Goal: Task Accomplishment & Management: Use online tool/utility

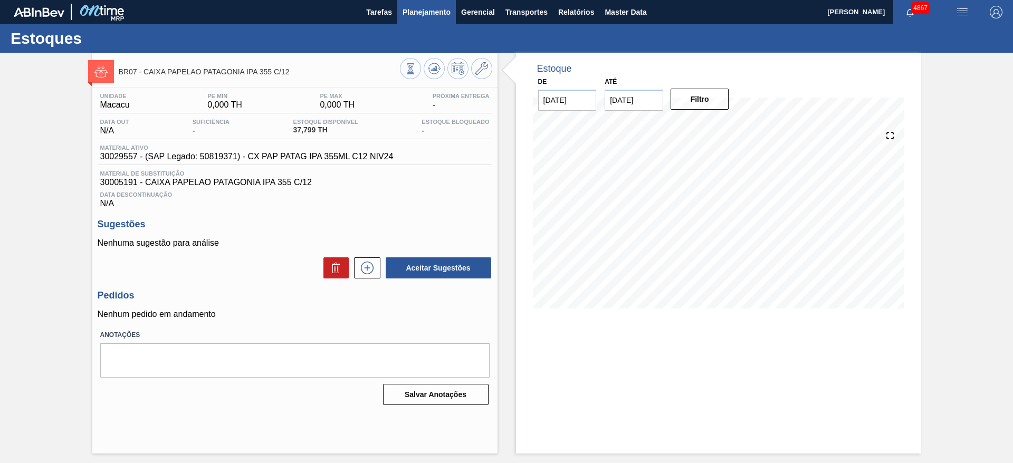
click at [423, 14] on span "Planejamento" at bounding box center [427, 12] width 48 height 13
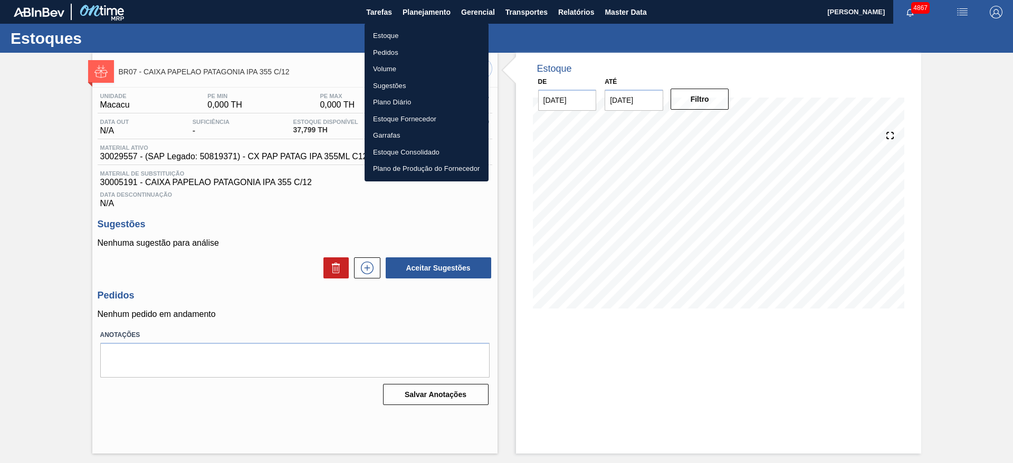
click at [400, 29] on ul "Estoque Pedidos Volume Sugestões Plano Diário Estoque Fornecedor Garrafas Estoq…" at bounding box center [427, 102] width 124 height 158
click at [403, 36] on li "Estoque" at bounding box center [427, 35] width 124 height 17
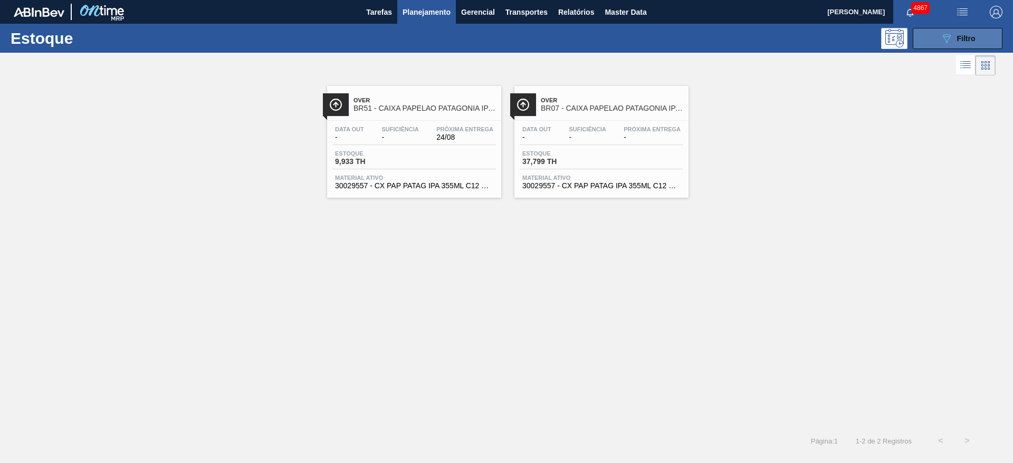
click at [952, 37] on icon "089F7B8B-B2A5-4AFE-B5C0-19BA573D28AC" at bounding box center [946, 38] width 13 height 13
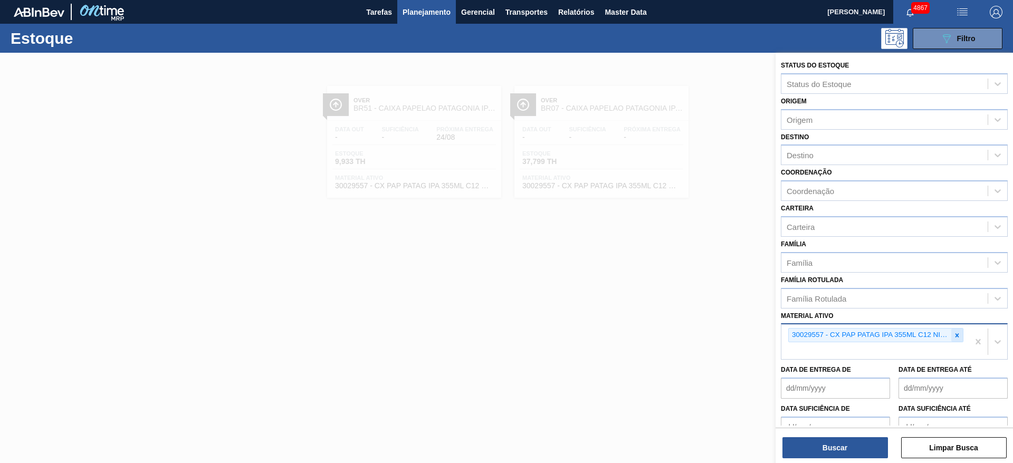
click at [953, 338] on icon at bounding box center [956, 335] width 7 height 7
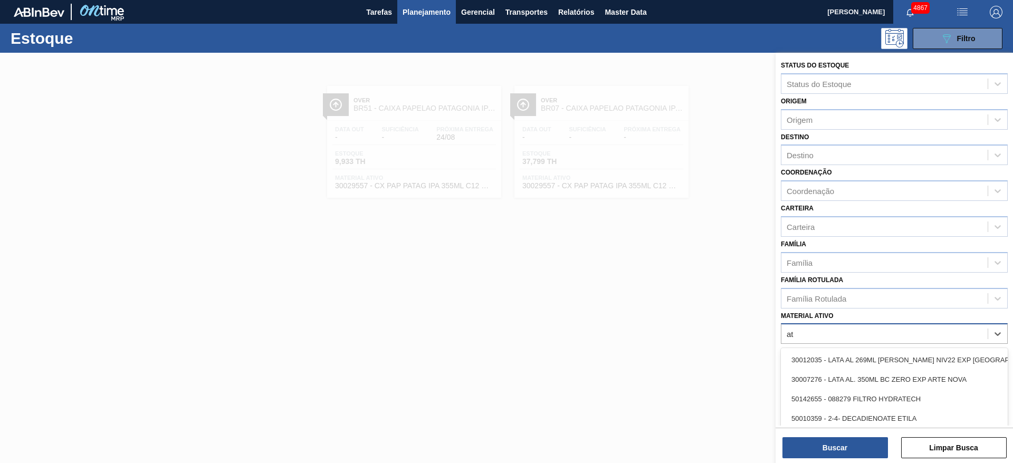
type ativo "att"
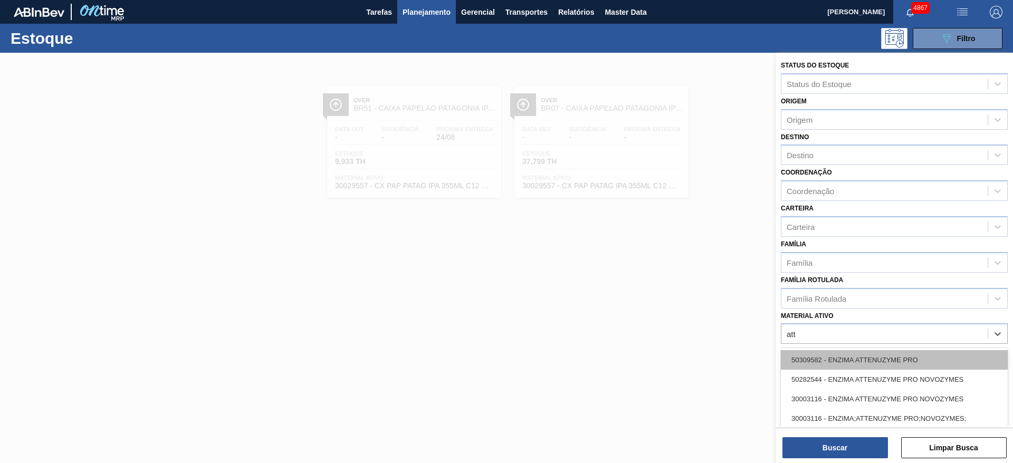
click at [926, 360] on div "50309582 - ENZIMA ATTENUZYME PRO" at bounding box center [894, 360] width 227 height 20
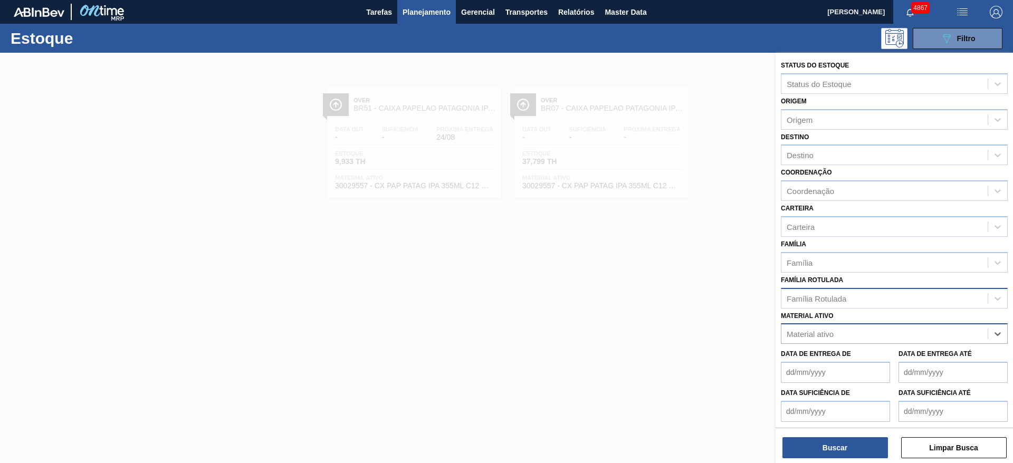
click at [913, 302] on div "Família Rotulada" at bounding box center [884, 298] width 206 height 15
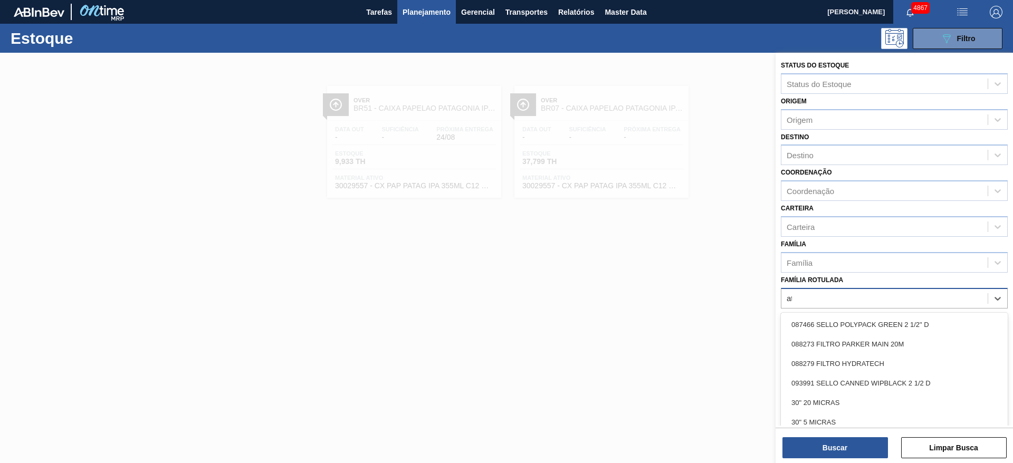
type Rotulada "att"
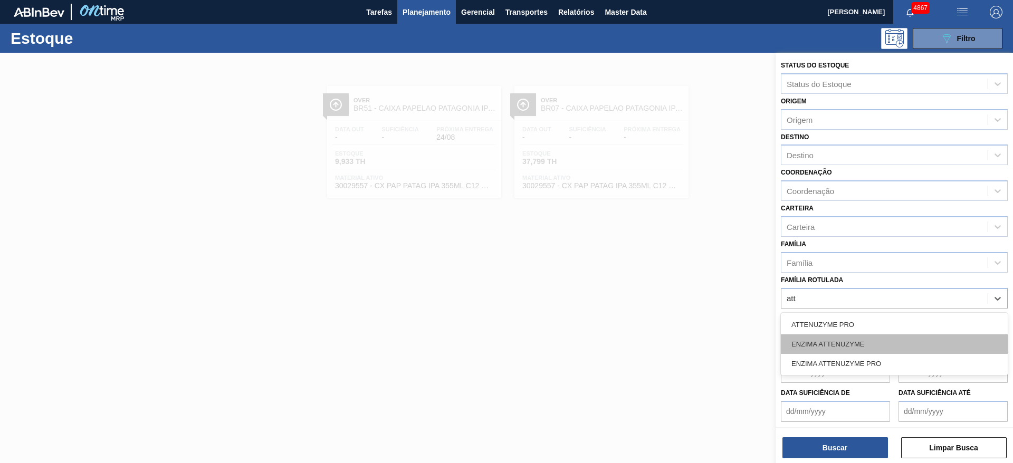
click at [885, 342] on div "ENZIMA ATTENUZYME" at bounding box center [894, 344] width 227 height 20
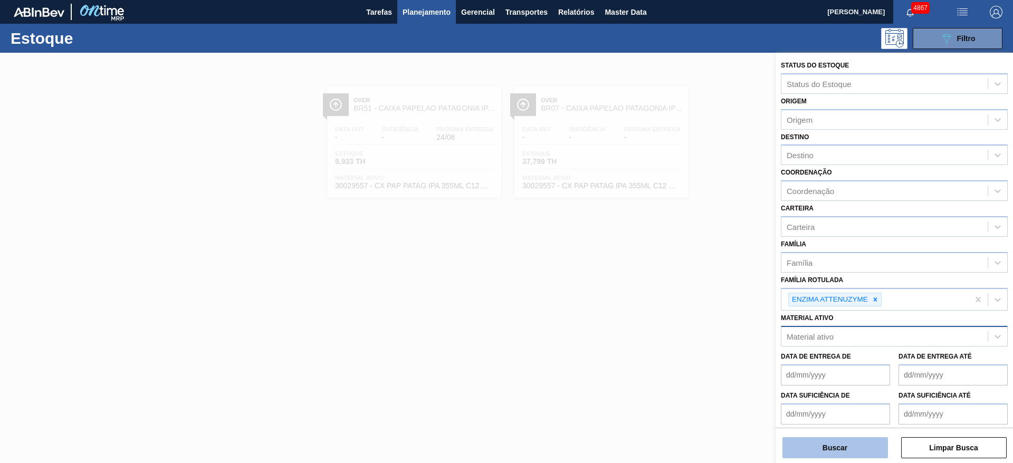
click at [813, 449] on button "Buscar" at bounding box center [835, 447] width 106 height 21
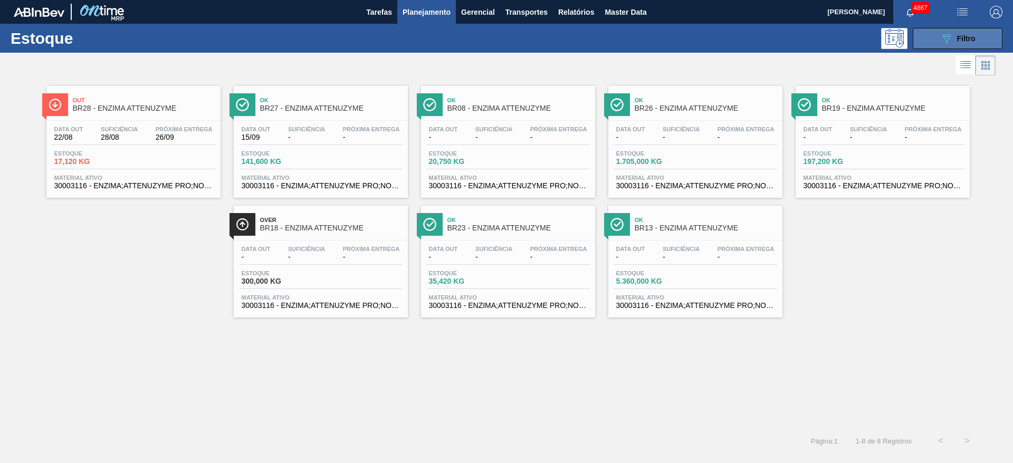
click at [970, 37] on span "Filtro" at bounding box center [966, 38] width 18 height 8
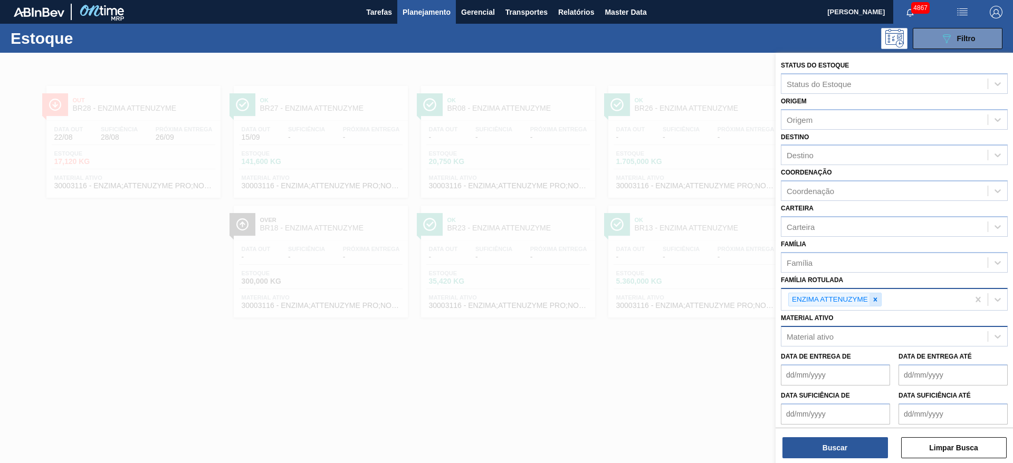
click at [873, 304] on div at bounding box center [875, 299] width 12 height 13
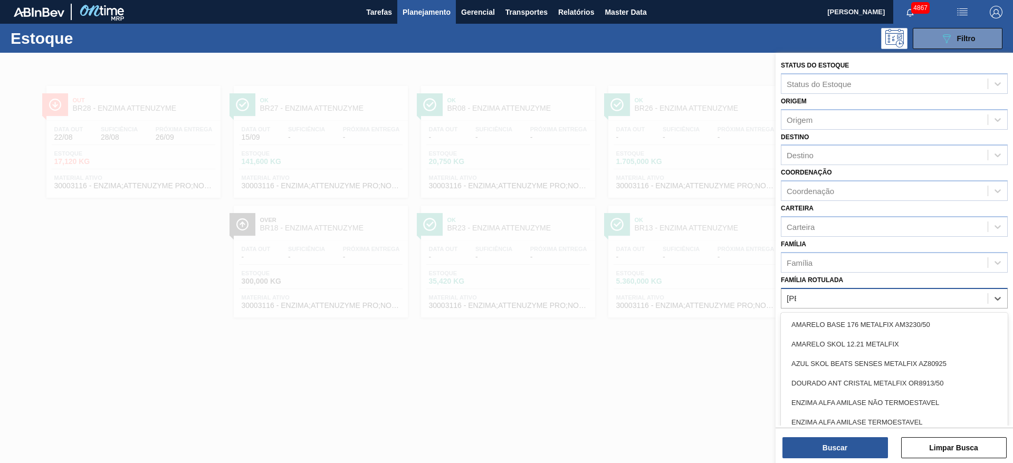
type Rotulada "alfa"
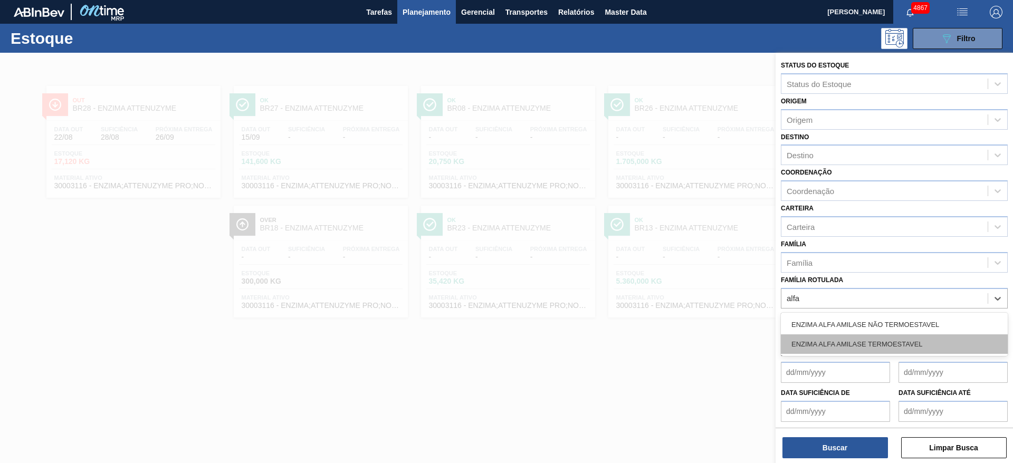
drag, startPoint x: 906, startPoint y: 347, endPoint x: 906, endPoint y: 353, distance: 5.8
click at [906, 353] on div "ENZIMA ALFA AMILASE TERMOESTAVEL" at bounding box center [894, 344] width 227 height 20
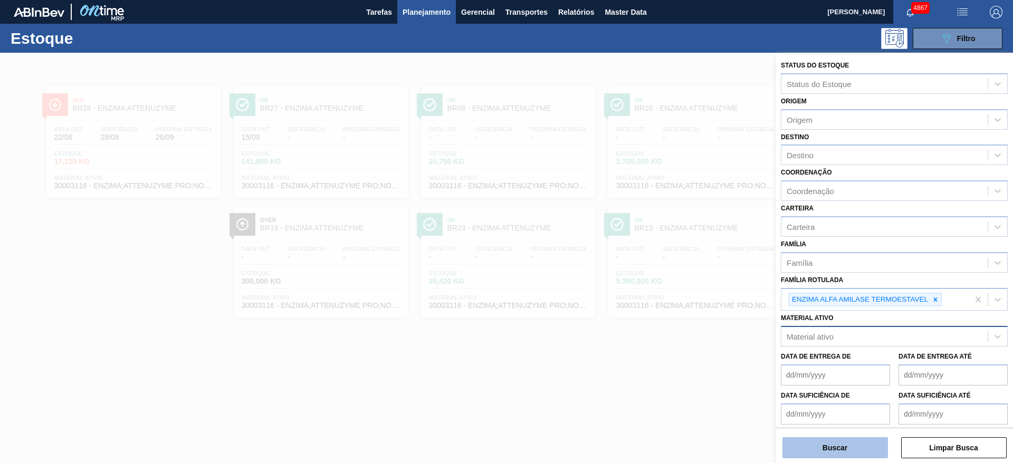
click at [870, 448] on button "Buscar" at bounding box center [835, 447] width 106 height 21
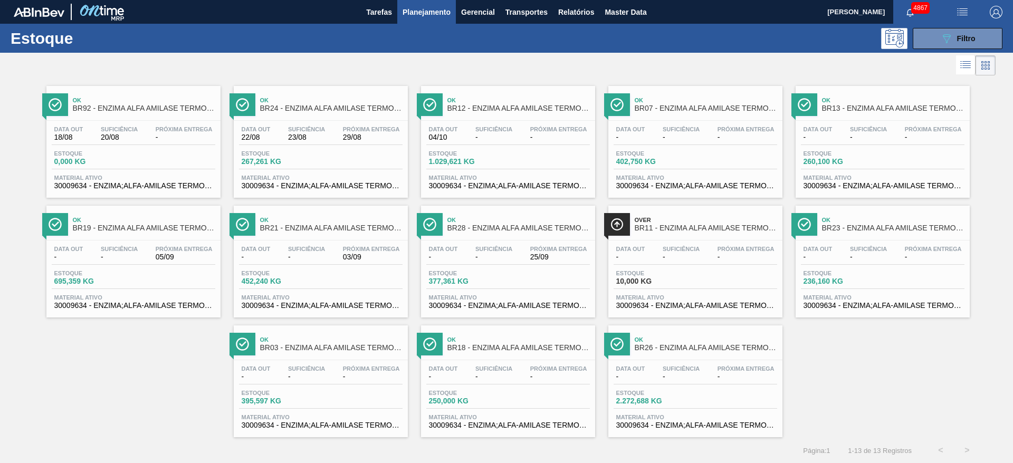
click at [929, 406] on div "Ok BR92 - ENZIMA ALFA AMILASE TERMOESTAVEL Data out 18/08 Suficiência 20/08 Pró…" at bounding box center [506, 257] width 1013 height 359
click at [340, 265] on div "Data out - Suficiência - Próxima Entrega 03/09 Estoque 452,240 KG Material ativ…" at bounding box center [321, 277] width 174 height 72
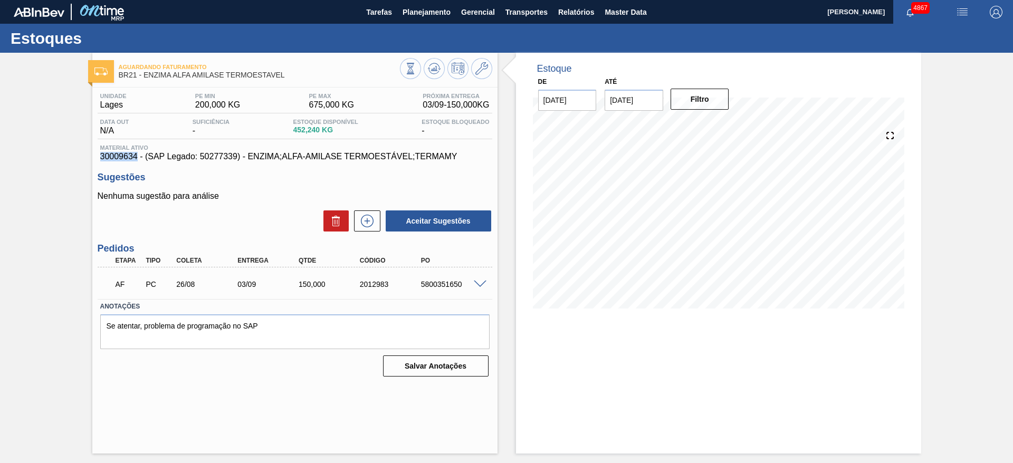
drag, startPoint x: 98, startPoint y: 157, endPoint x: 138, endPoint y: 154, distance: 40.2
click at [138, 154] on div "Material ativo 30009634 - (SAP Legado: 50277339) - ENZIMA;ALFA-AMILASE TERMOEST…" at bounding box center [295, 153] width 395 height 17
copy span "30009634"
click at [447, 8] on span "Planejamento" at bounding box center [427, 12] width 48 height 13
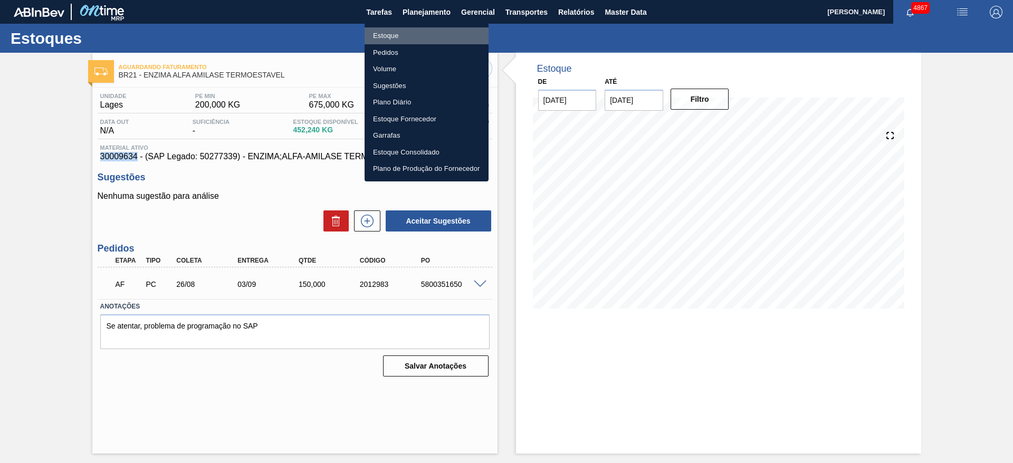
click at [423, 31] on li "Estoque" at bounding box center [427, 35] width 124 height 17
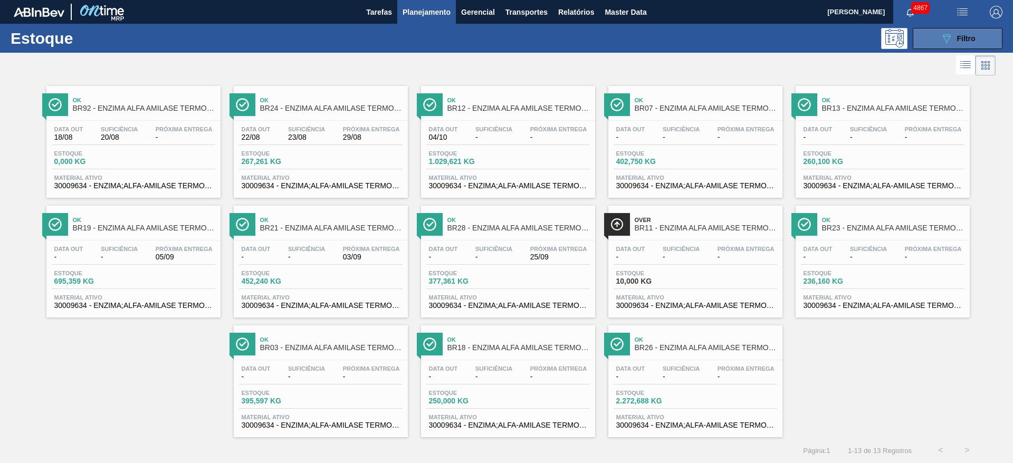
click at [960, 29] on button "089F7B8B-B2A5-4AFE-B5C0-19BA573D28AC Filtro" at bounding box center [958, 38] width 90 height 21
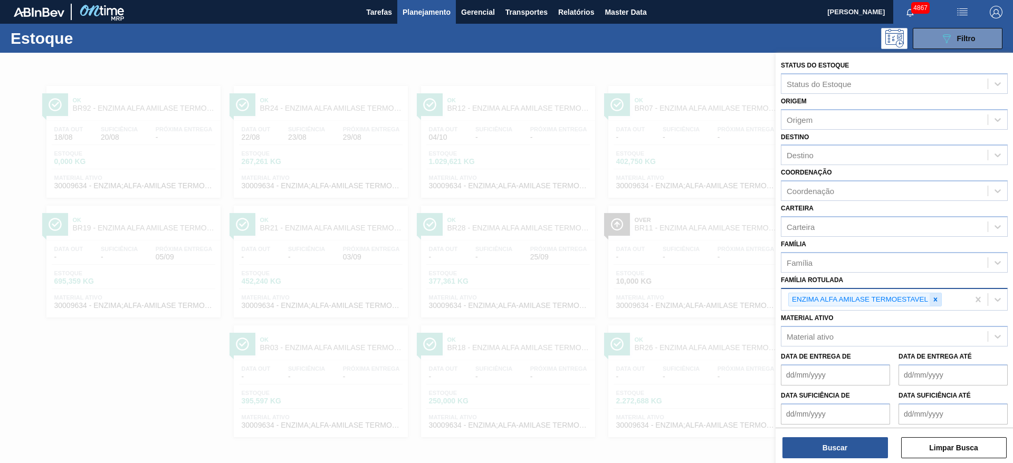
click at [933, 299] on icon at bounding box center [935, 299] width 7 height 7
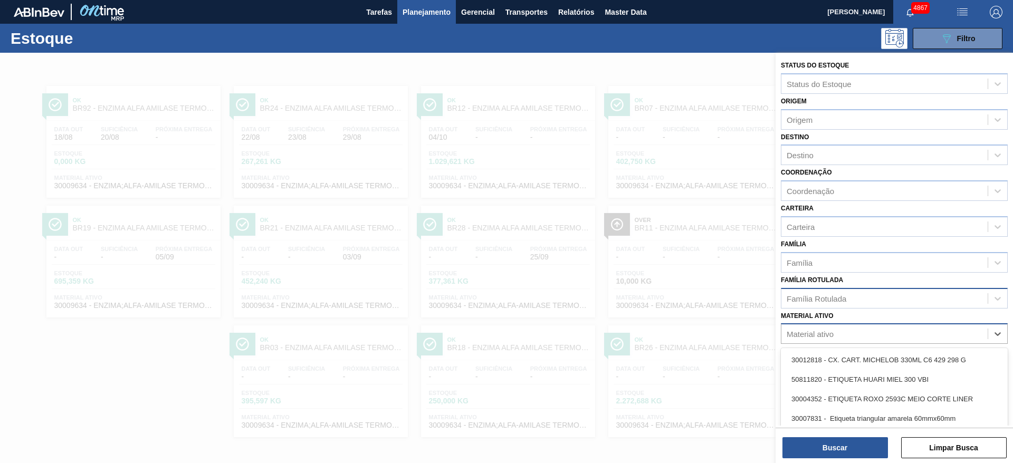
scroll to position [1, 0]
click at [869, 331] on div "Material ativo" at bounding box center [884, 334] width 206 height 15
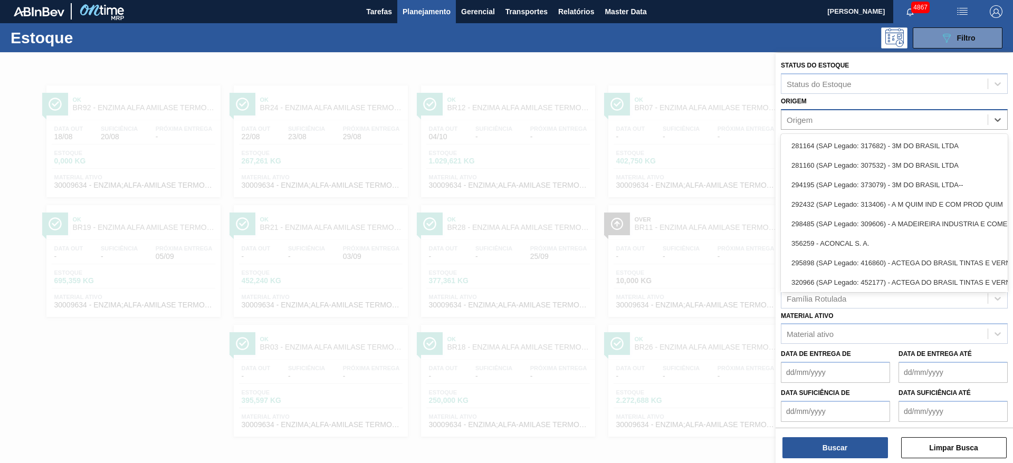
click at [841, 120] on div "Origem" at bounding box center [884, 119] width 206 height 15
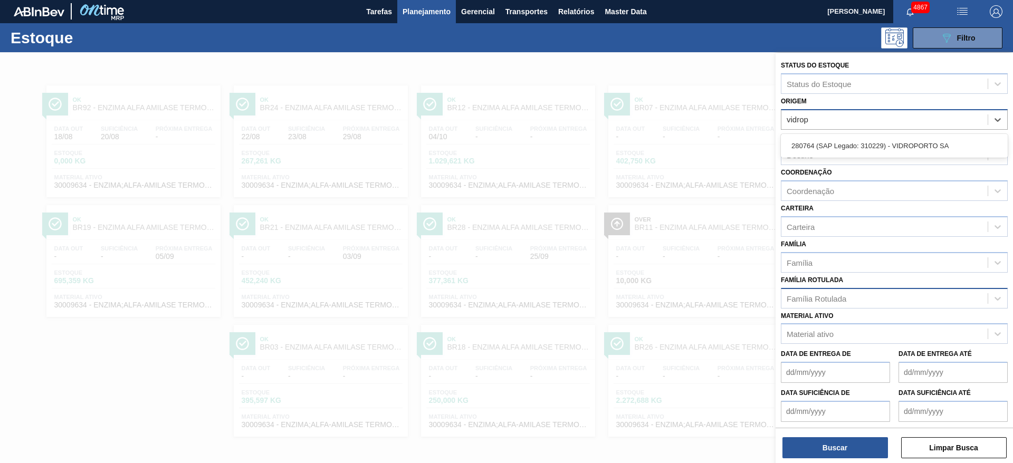
type input "vidropo"
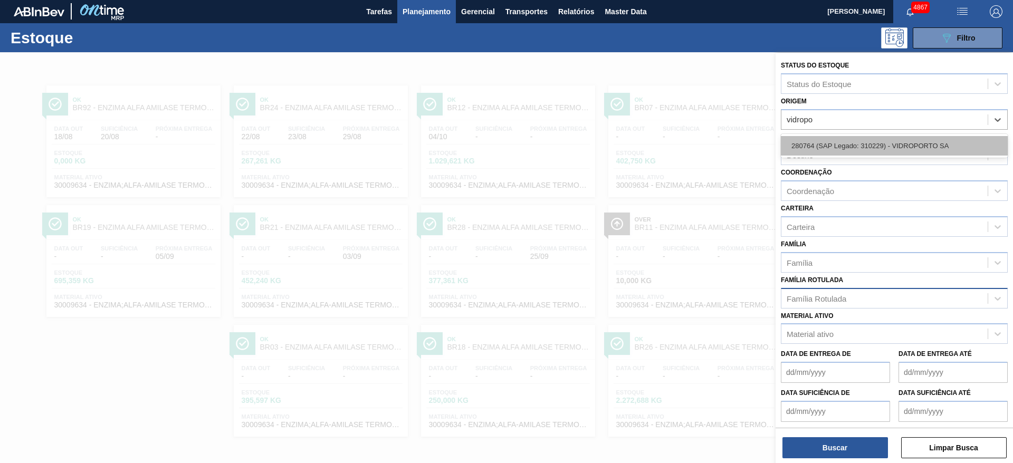
click at [843, 141] on div "280764 (SAP Legado: 310229) - VIDROPORTO SA" at bounding box center [894, 146] width 227 height 20
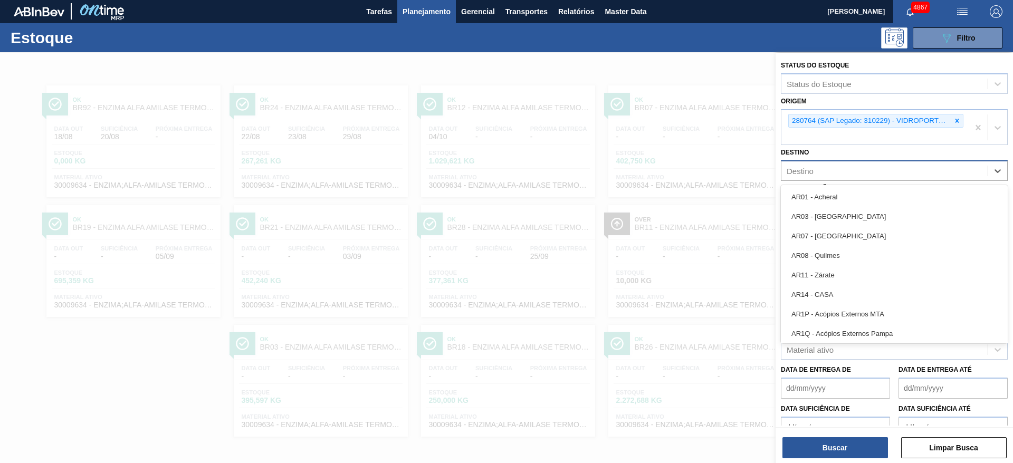
click at [826, 171] on div "Destino" at bounding box center [884, 171] width 206 height 15
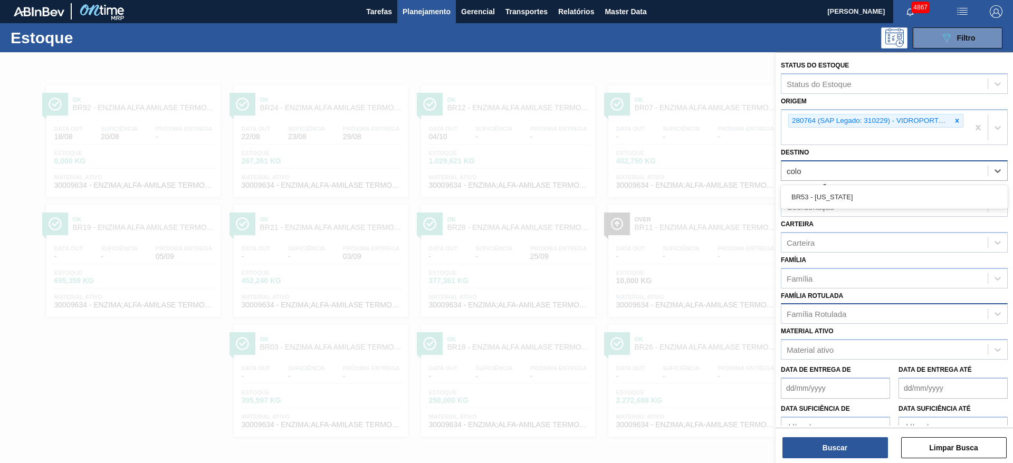
type input "color"
drag, startPoint x: 820, startPoint y: 194, endPoint x: 823, endPoint y: 199, distance: 5.7
click at [820, 195] on div "BR53 - Colorado" at bounding box center [894, 197] width 227 height 20
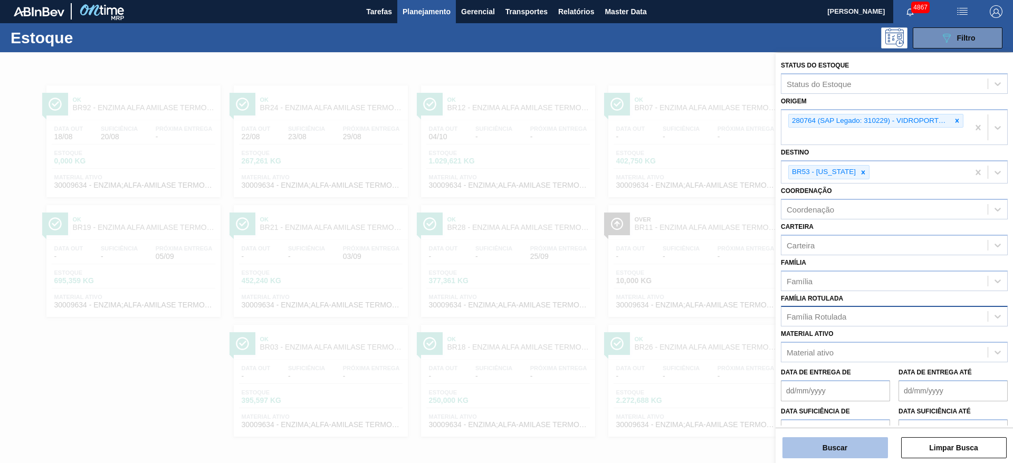
click at [835, 454] on button "Buscar" at bounding box center [835, 447] width 106 height 21
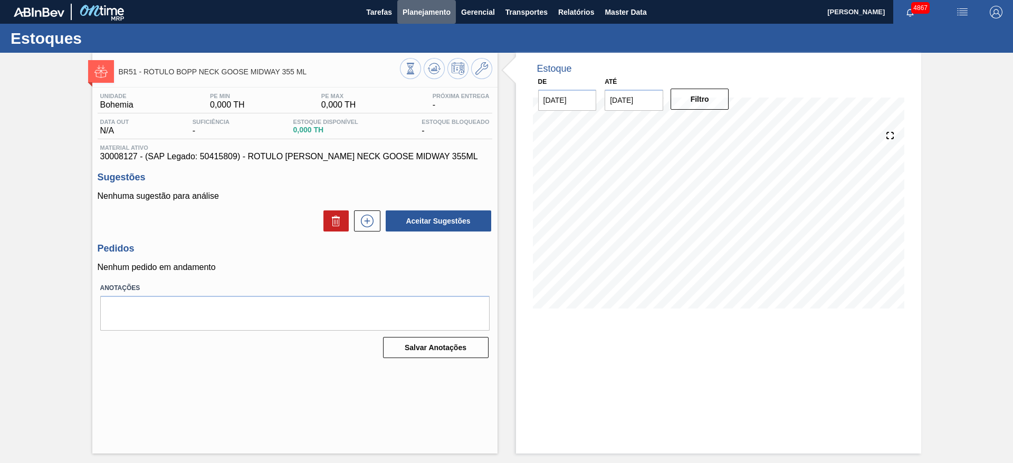
click at [415, 9] on span "Planejamento" at bounding box center [427, 12] width 48 height 13
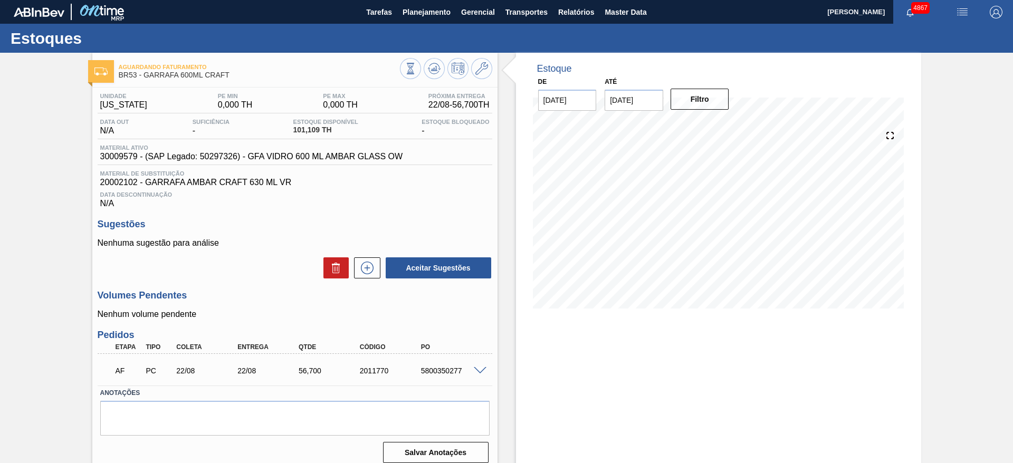
scroll to position [9, 0]
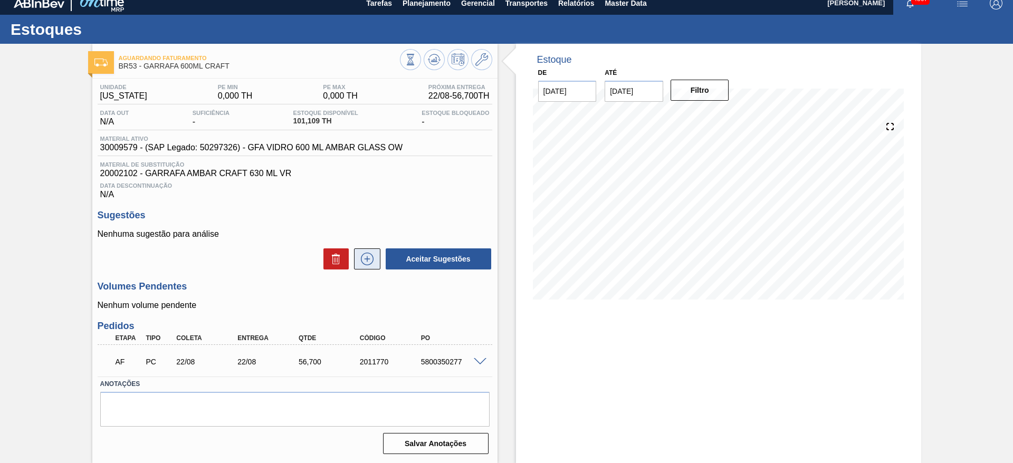
click at [361, 255] on icon at bounding box center [367, 259] width 17 height 13
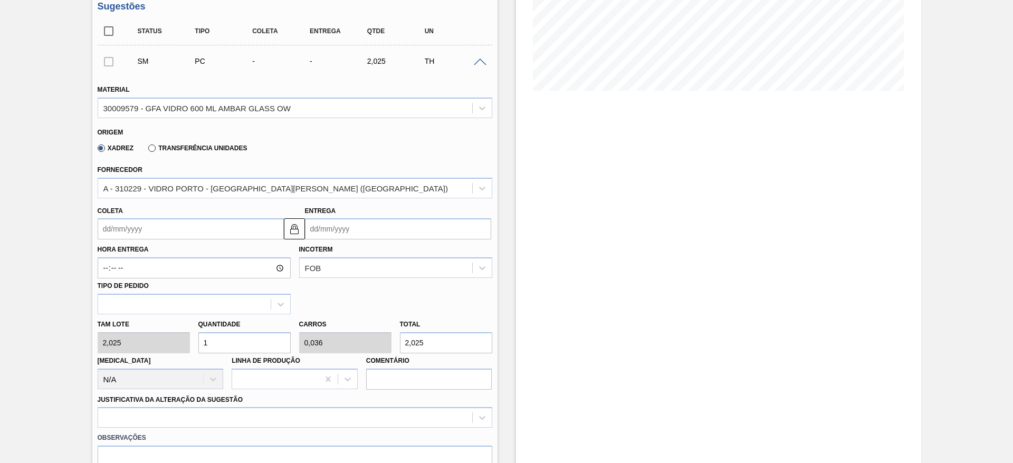
scroll to position [246, 0]
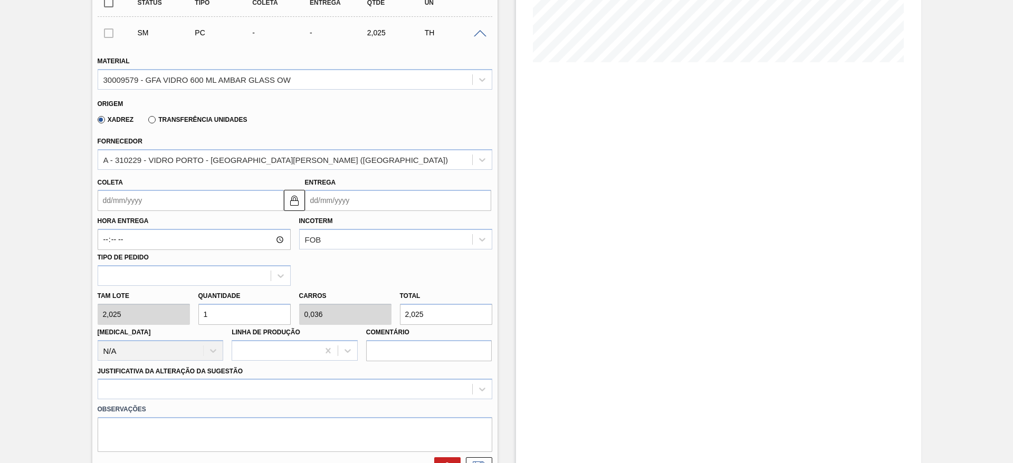
click at [211, 197] on input "Coleta" at bounding box center [191, 200] width 186 height 21
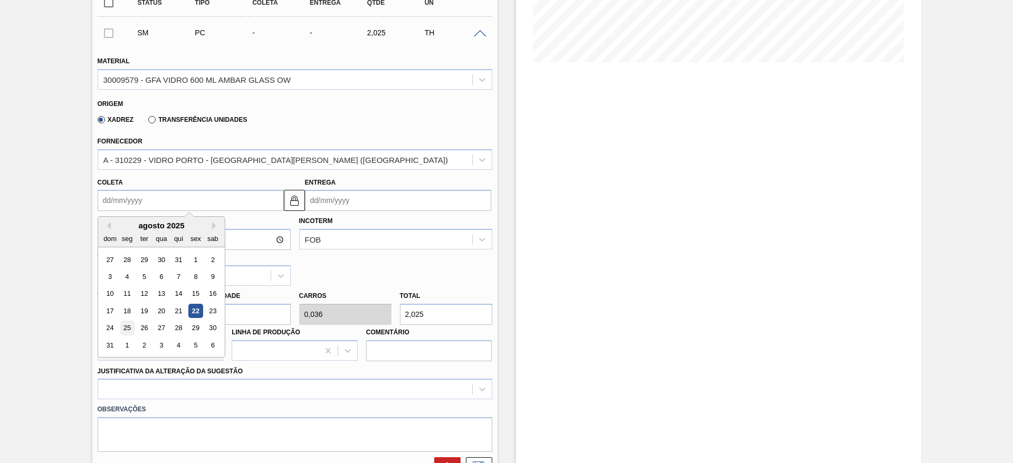
click at [126, 324] on div "25" at bounding box center [127, 328] width 14 height 14
type input "[DATE]"
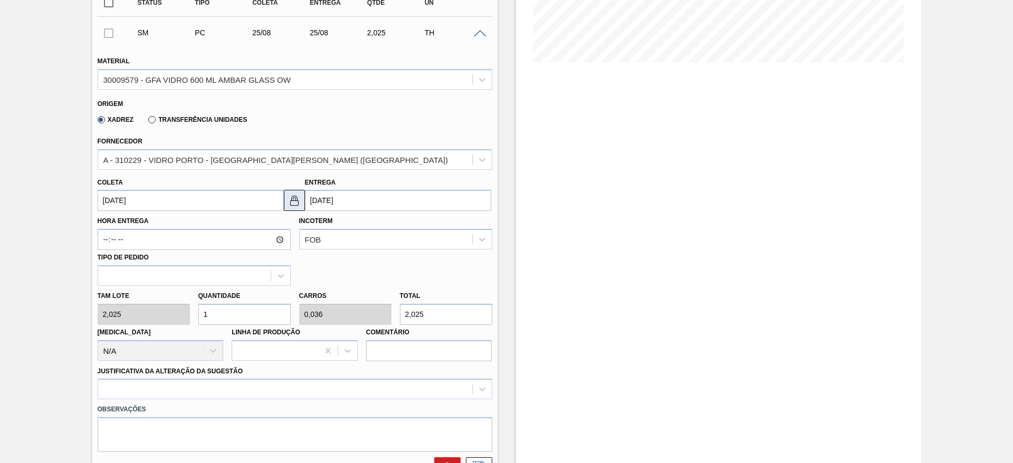
click at [298, 202] on img at bounding box center [294, 200] width 13 height 13
click at [319, 202] on input "[DATE]" at bounding box center [398, 200] width 186 height 21
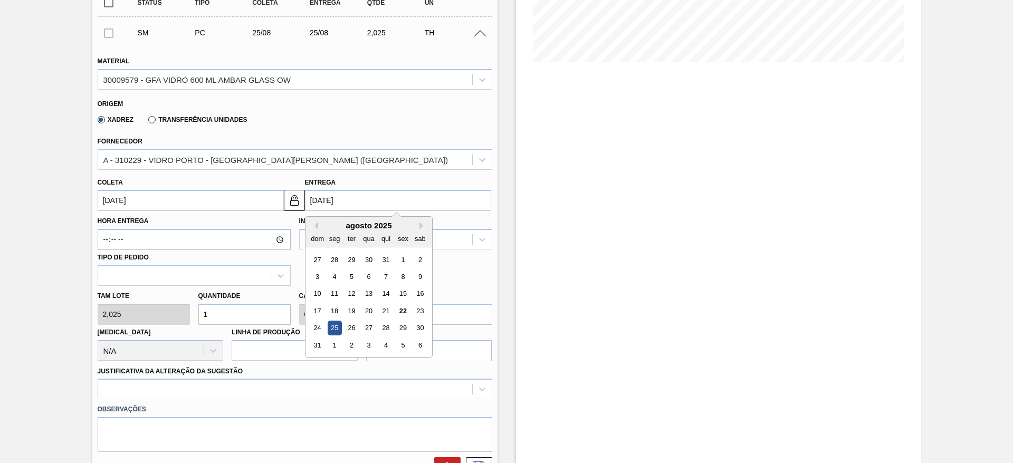
click at [346, 331] on div "26" at bounding box center [351, 328] width 14 height 14
type input "[DATE]"
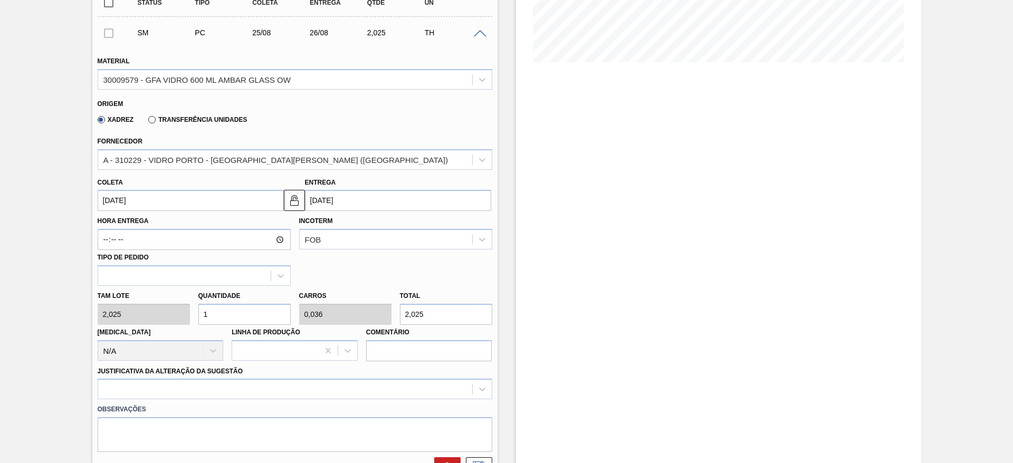
click at [159, 319] on div "Tam lote 2,025 Quantidade 1 Carros 0,036 Total 2,025 Doca N/A Linha de Produção…" at bounding box center [294, 323] width 403 height 75
type input "2"
type input "0,071"
type input "4,05"
type input "28"
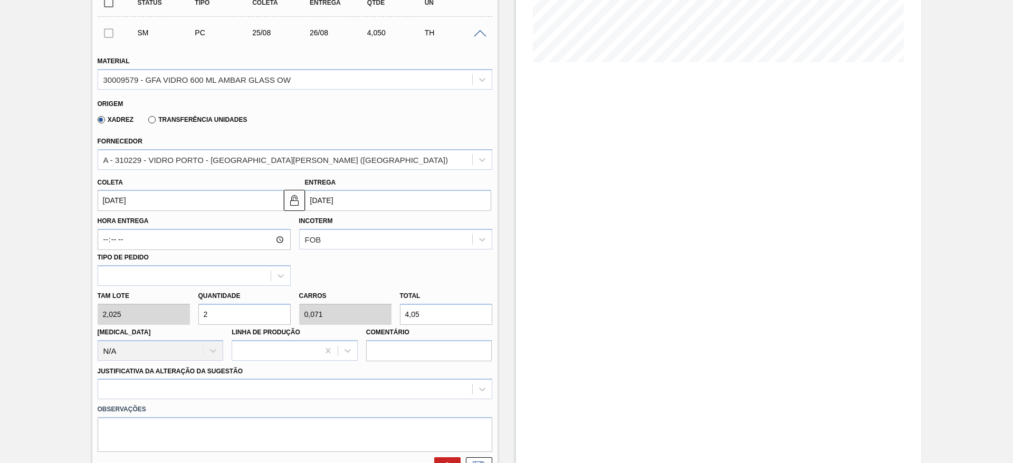
type input "1"
type input "56,7"
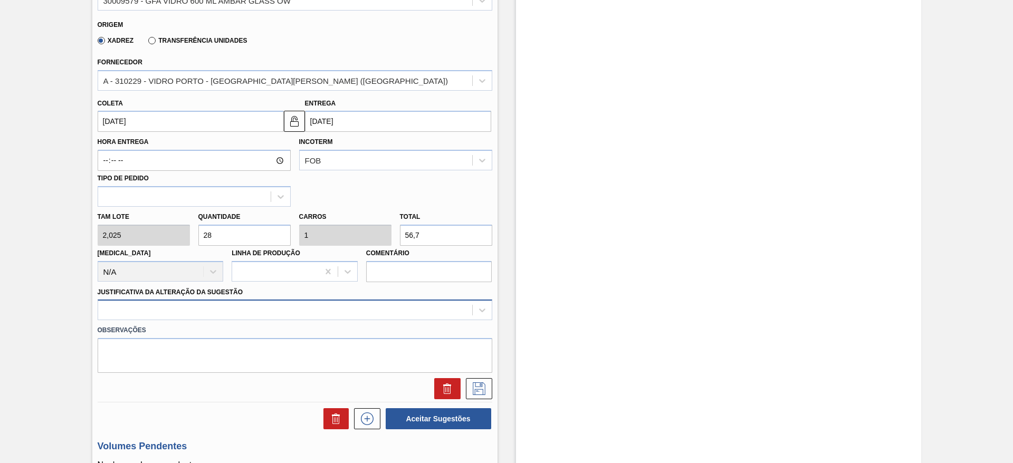
type input "28"
click at [267, 312] on div at bounding box center [295, 310] width 395 height 21
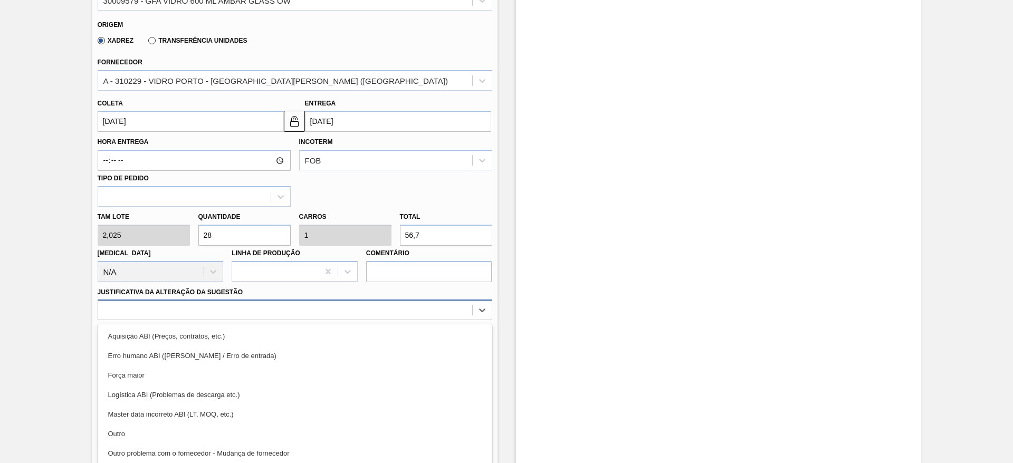
scroll to position [349, 0]
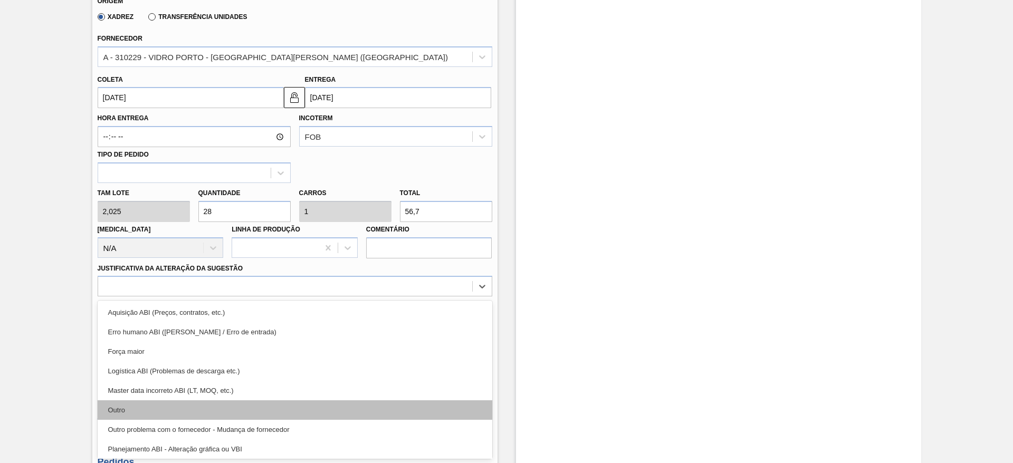
click at [219, 409] on div "Outro" at bounding box center [295, 410] width 395 height 20
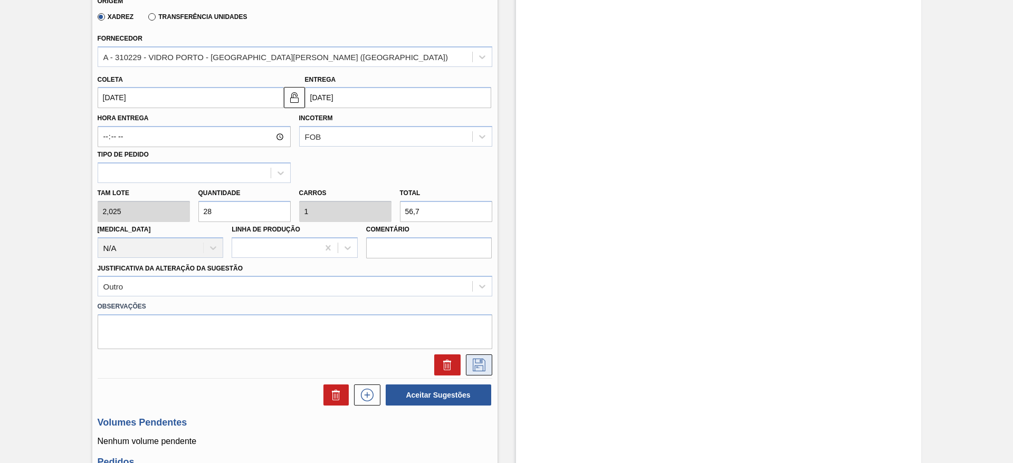
click at [480, 361] on icon at bounding box center [479, 365] width 17 height 13
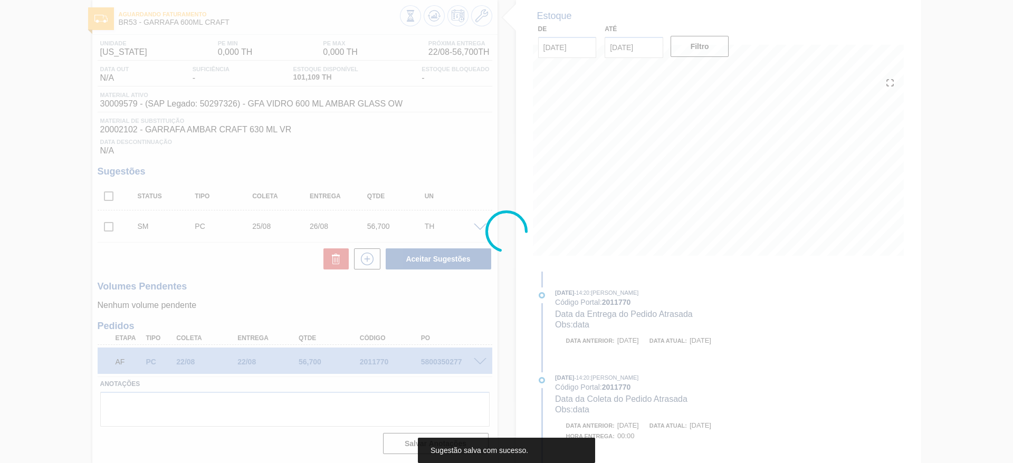
scroll to position [53, 0]
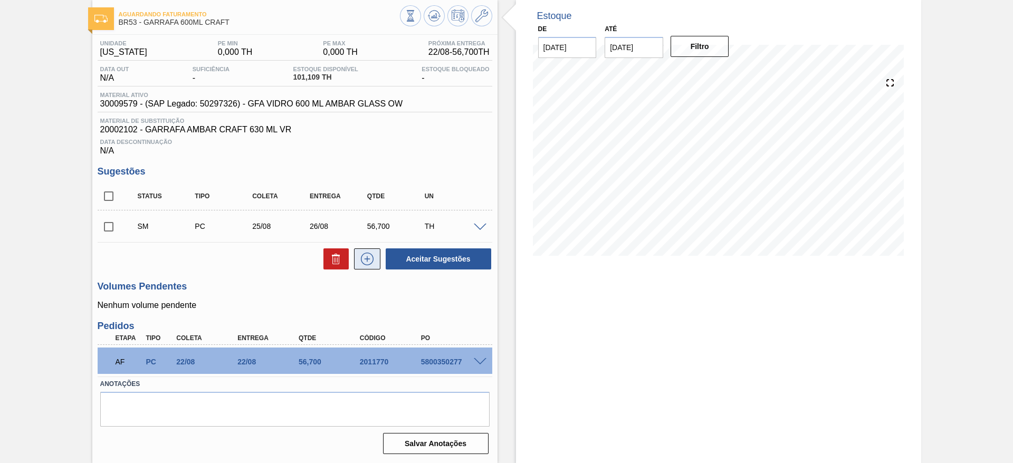
click at [367, 261] on icon at bounding box center [367, 259] width 17 height 13
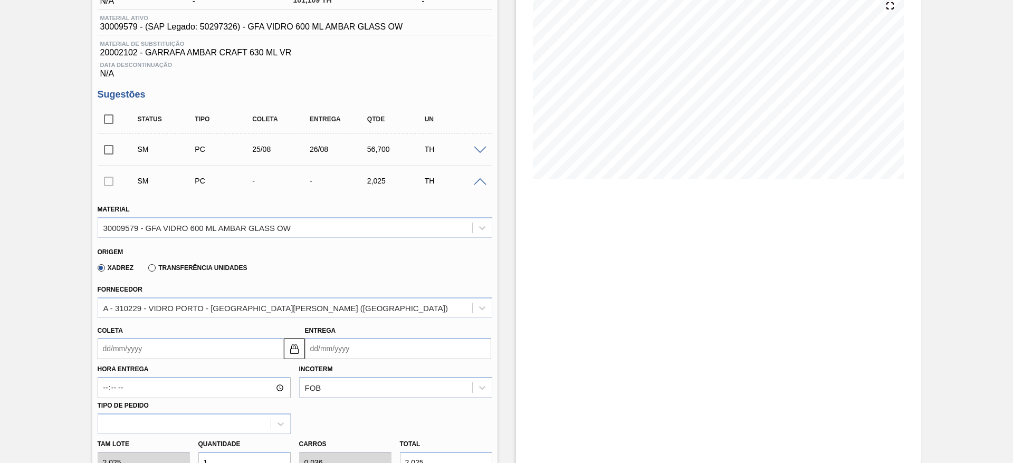
scroll to position [211, 0]
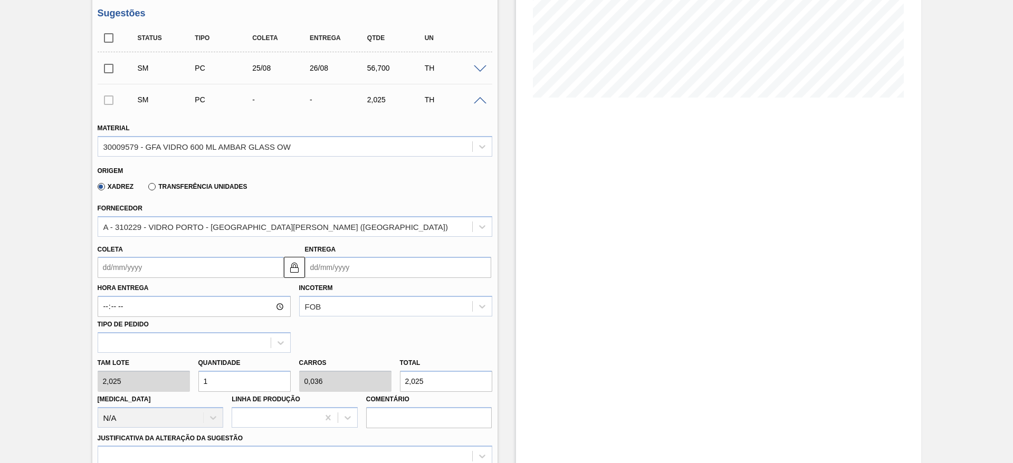
click at [231, 260] on input "Coleta" at bounding box center [191, 267] width 186 height 21
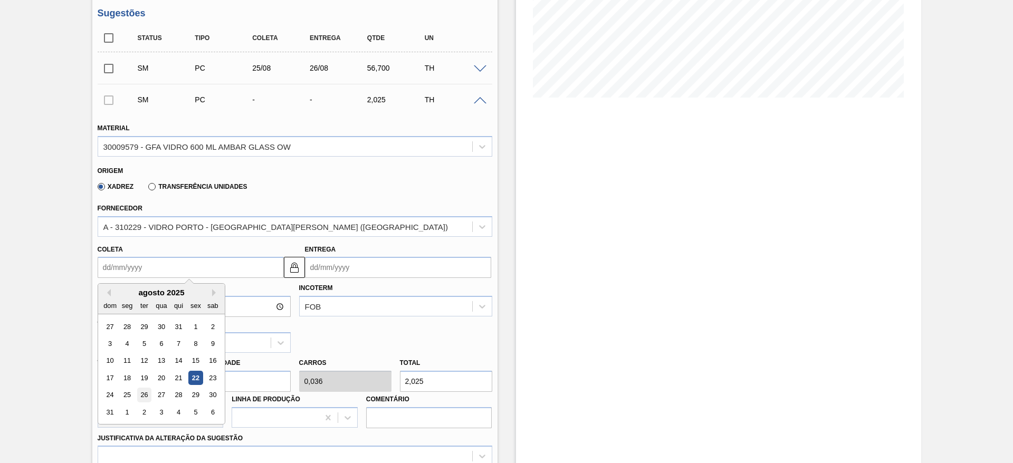
click at [150, 397] on div "26" at bounding box center [144, 395] width 14 height 14
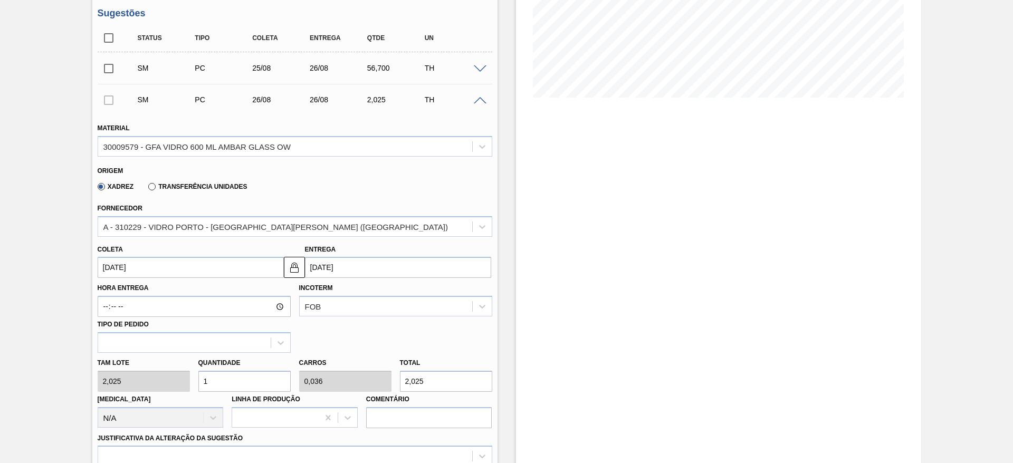
type input "[DATE]"
click at [296, 264] on img at bounding box center [294, 267] width 13 height 13
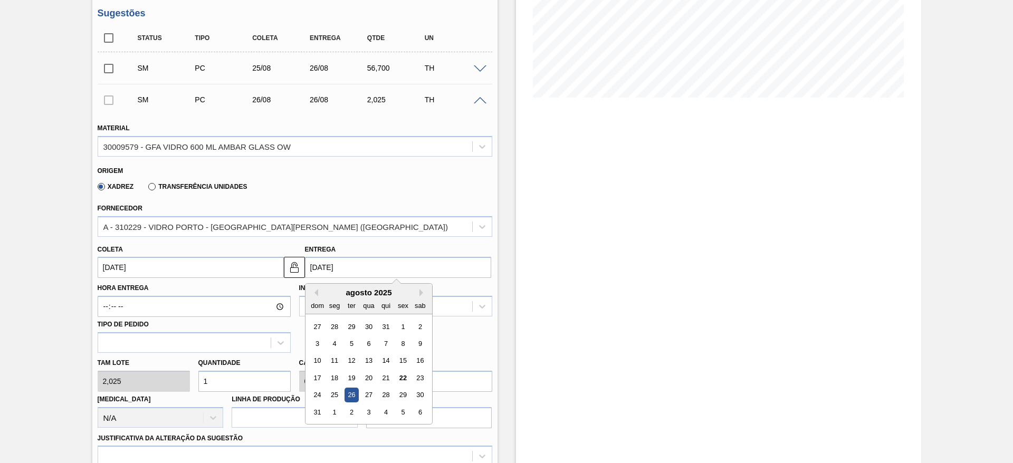
click at [327, 264] on input "[DATE]" at bounding box center [398, 267] width 186 height 21
click at [366, 394] on div "27" at bounding box center [368, 395] width 14 height 14
type input "[DATE]"
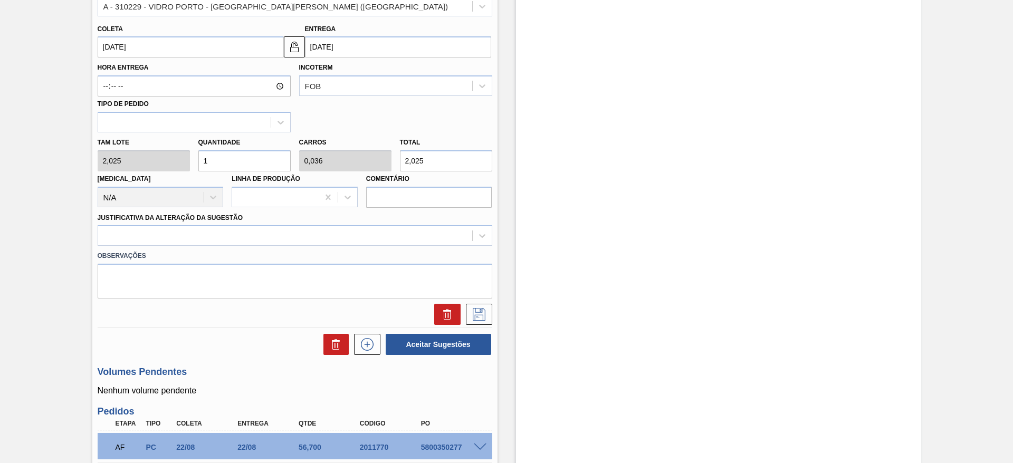
scroll to position [448, 0]
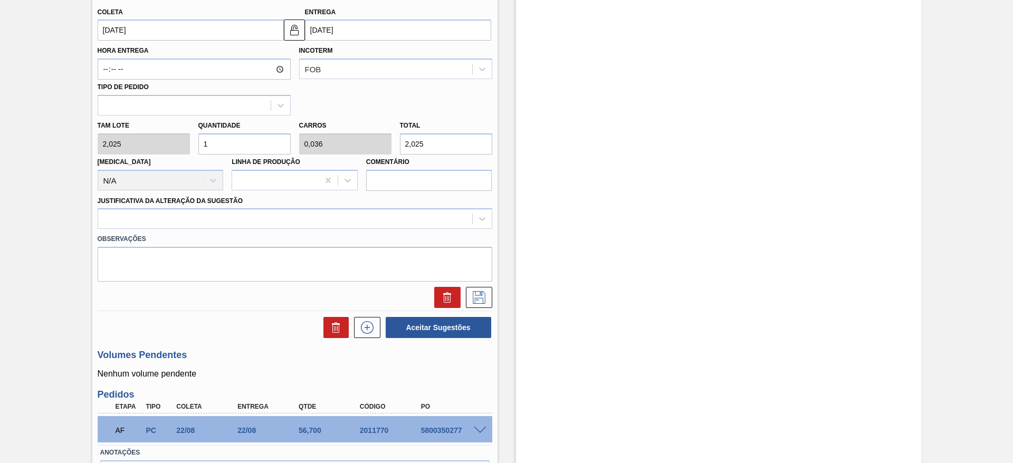
drag, startPoint x: 221, startPoint y: 144, endPoint x: 197, endPoint y: 146, distance: 23.9
click at [198, 146] on input "1" at bounding box center [244, 143] width 92 height 21
type input "2"
type input "0,071"
type input "4,05"
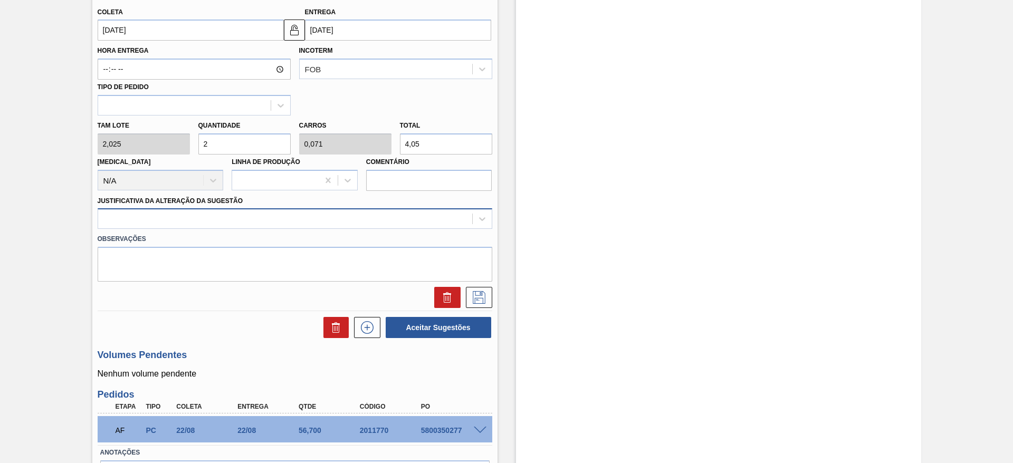
type input "28"
type input "1"
type input "56,7"
type input "28"
click at [249, 221] on div at bounding box center [285, 219] width 374 height 15
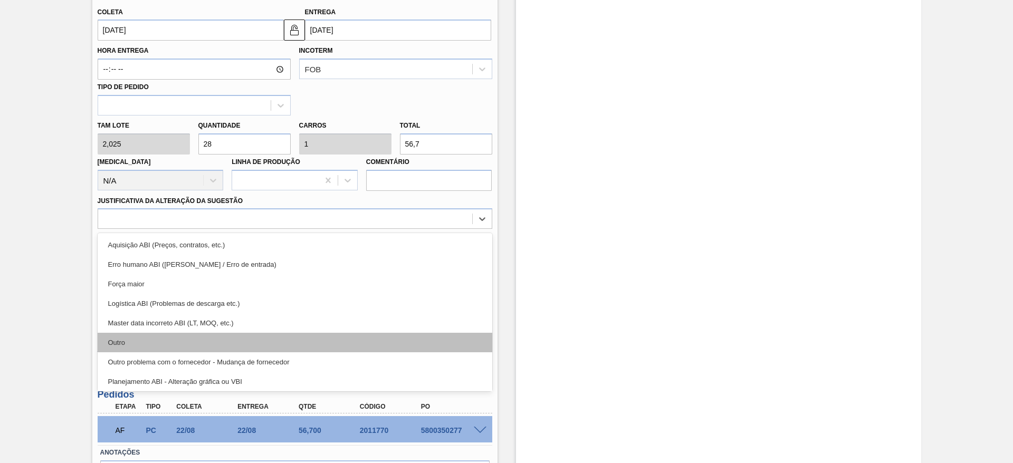
click at [205, 334] on div "Outro" at bounding box center [295, 343] width 395 height 20
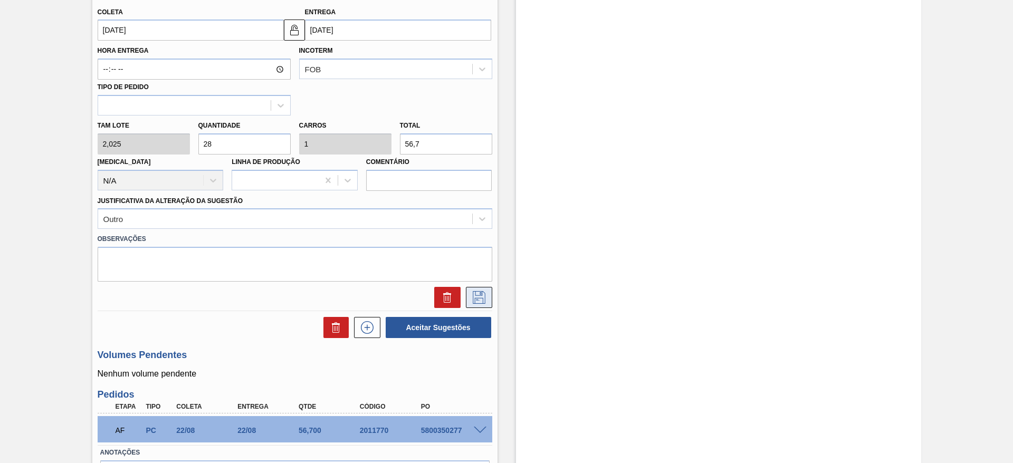
click at [477, 297] on icon at bounding box center [479, 297] width 17 height 13
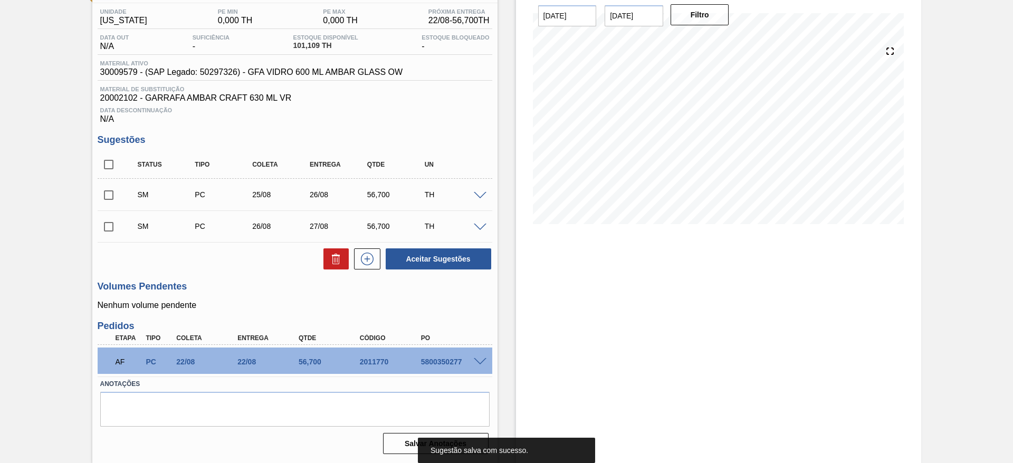
scroll to position [84, 0]
click at [364, 262] on icon at bounding box center [367, 259] width 17 height 13
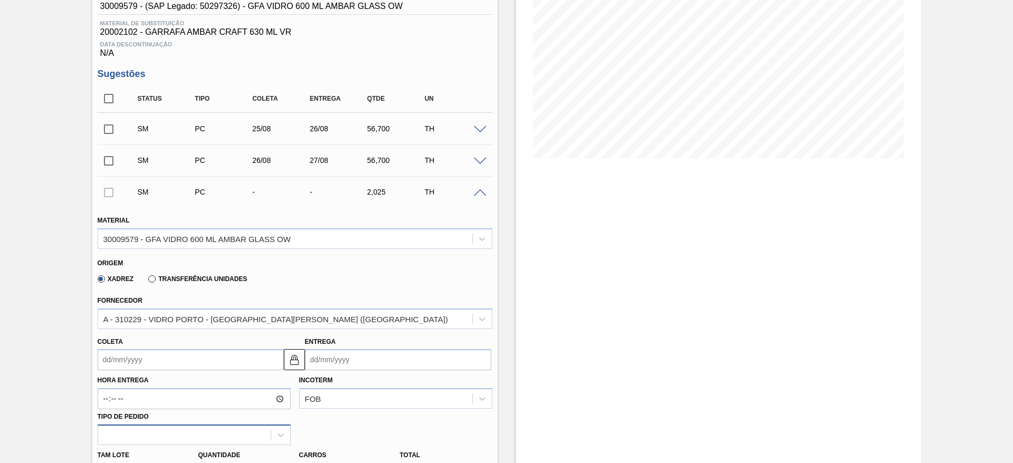
scroll to position [243, 0]
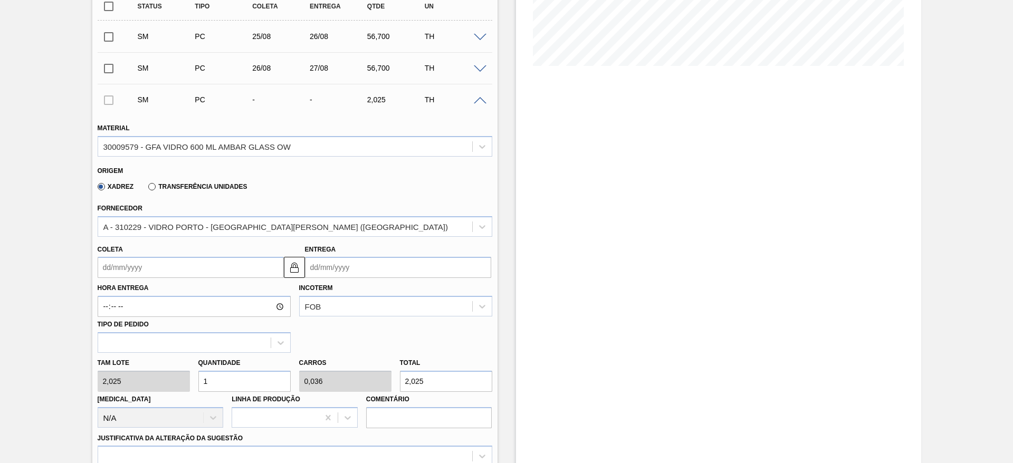
click at [186, 266] on input "Coleta" at bounding box center [191, 267] width 186 height 21
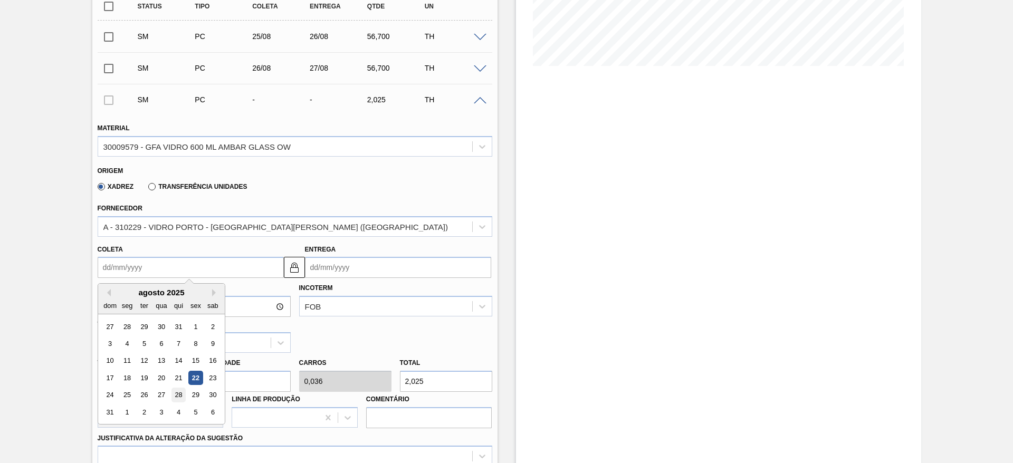
click at [179, 401] on div "28" at bounding box center [178, 395] width 14 height 14
type input "28/08/2025"
click at [224, 262] on input "28/08/2025" at bounding box center [191, 267] width 186 height 21
click at [157, 395] on div "27" at bounding box center [161, 395] width 14 height 14
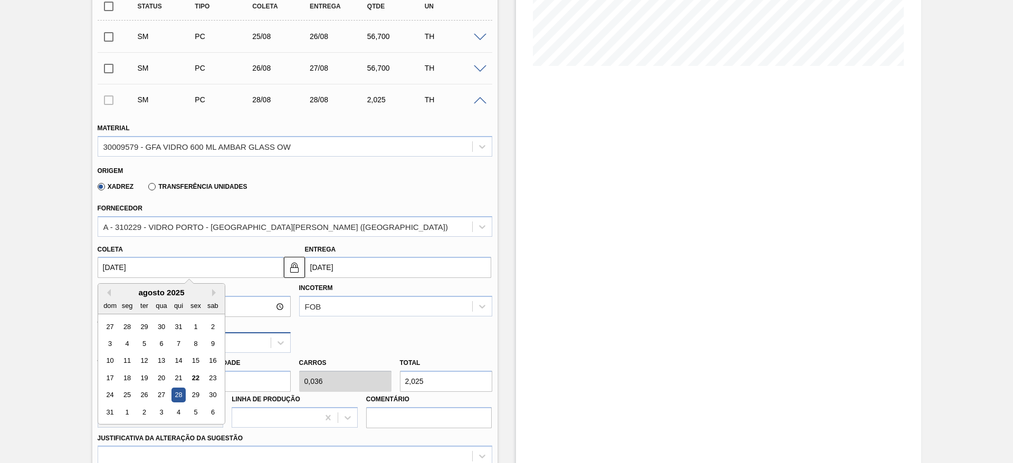
type input "[DATE]"
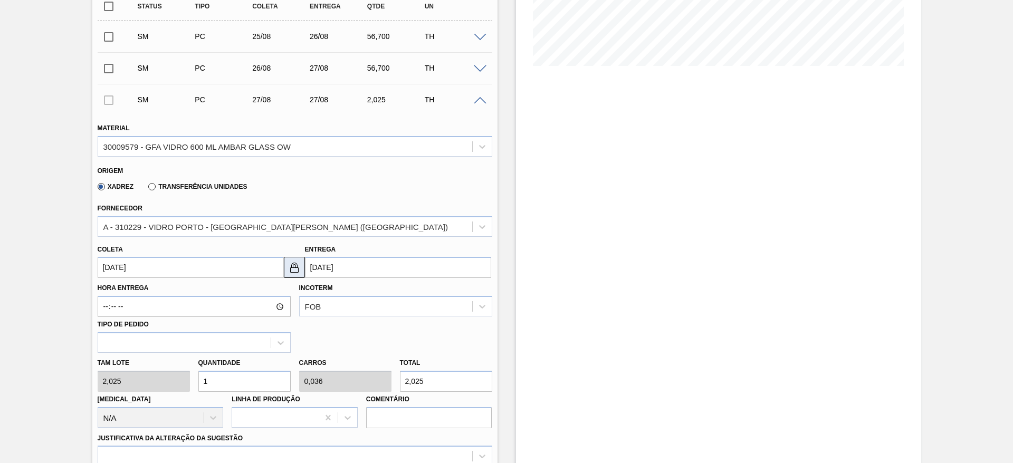
click at [297, 264] on img at bounding box center [294, 267] width 13 height 13
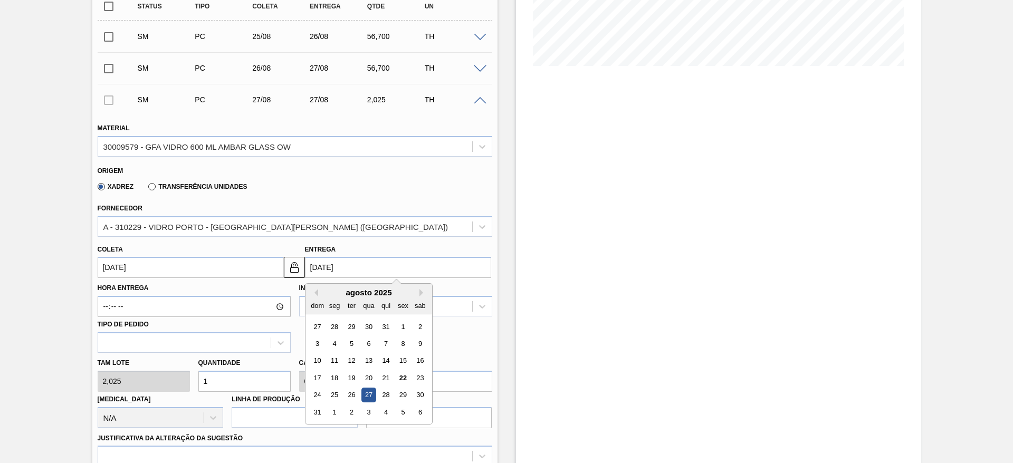
click at [335, 263] on input "[DATE]" at bounding box center [398, 267] width 186 height 21
drag, startPoint x: 388, startPoint y: 391, endPoint x: 381, endPoint y: 395, distance: 7.1
click at [388, 393] on div "28" at bounding box center [385, 395] width 14 height 14
type input "28/08/2025"
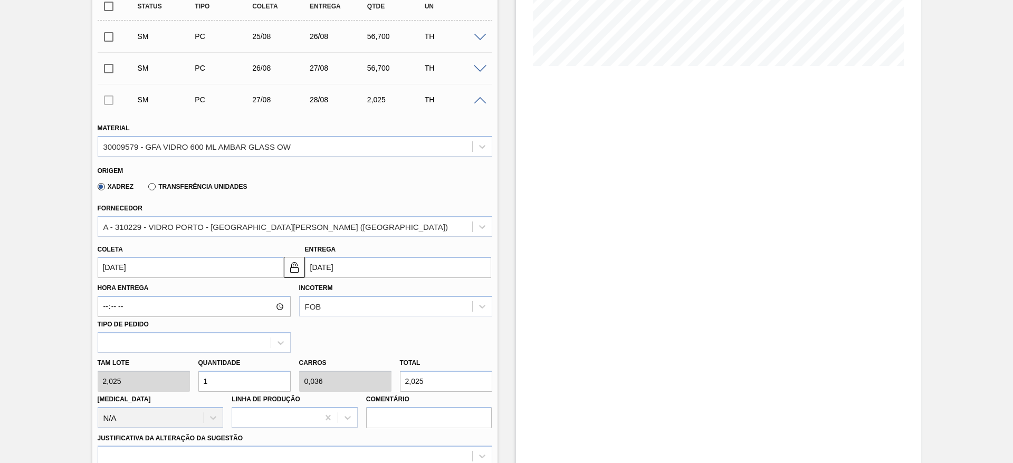
click at [264, 380] on input "1" at bounding box center [244, 381] width 92 height 21
click at [260, 380] on input "1" at bounding box center [244, 381] width 92 height 21
type input "0"
type input "2"
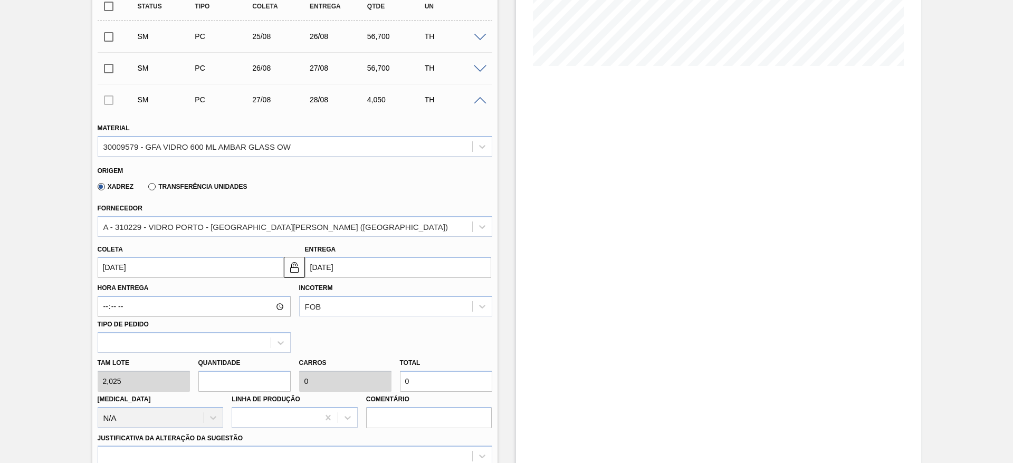
type input "0,071"
type input "4,05"
type input "28"
type input "1"
type input "56,7"
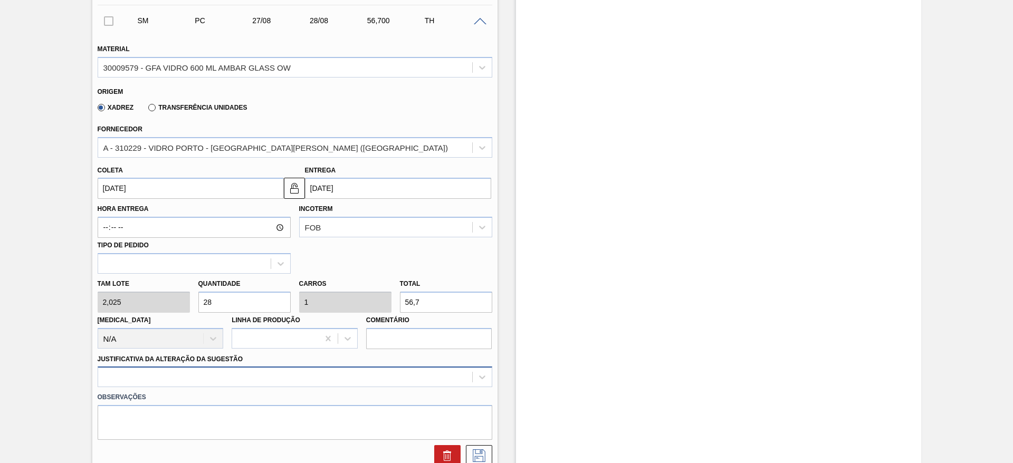
type input "28"
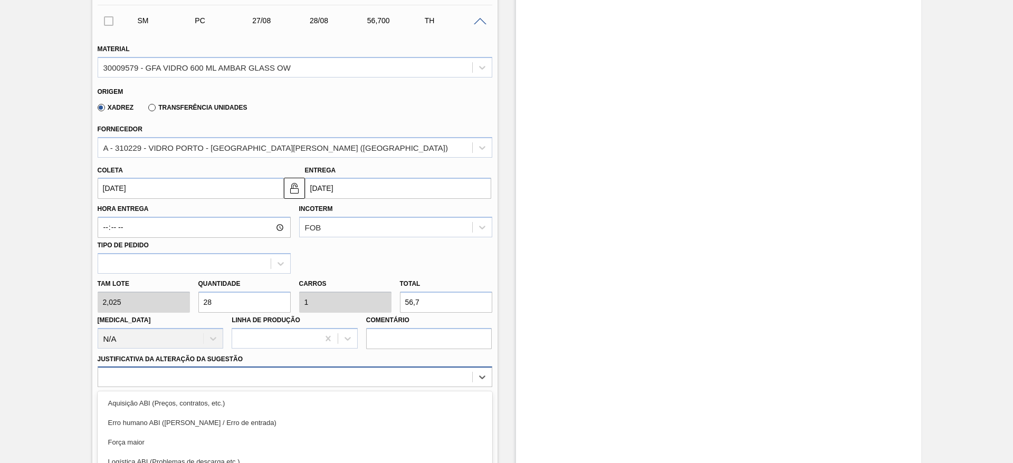
click at [220, 381] on div "option Master data incorreto ABI (LT, MOQ, etc.) focused, 5 of 18. 18 results a…" at bounding box center [295, 377] width 395 height 21
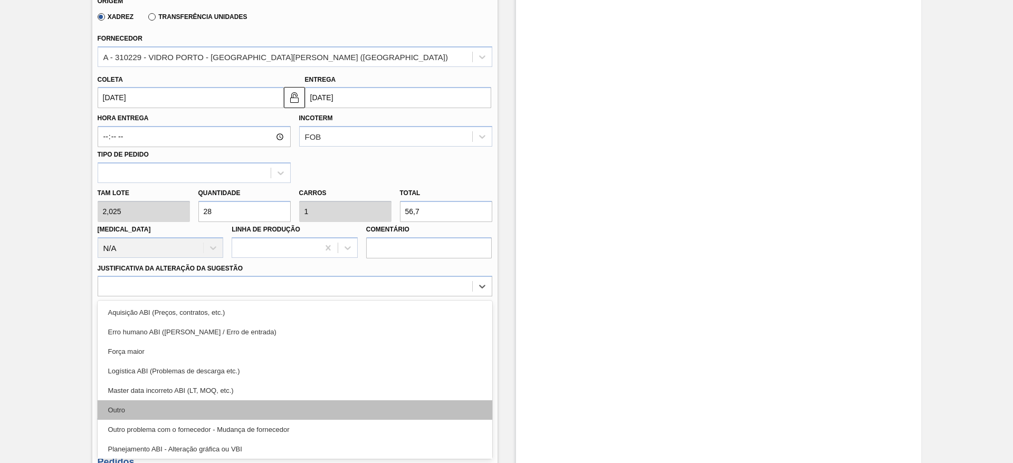
click at [218, 410] on div "Outro" at bounding box center [295, 410] width 395 height 20
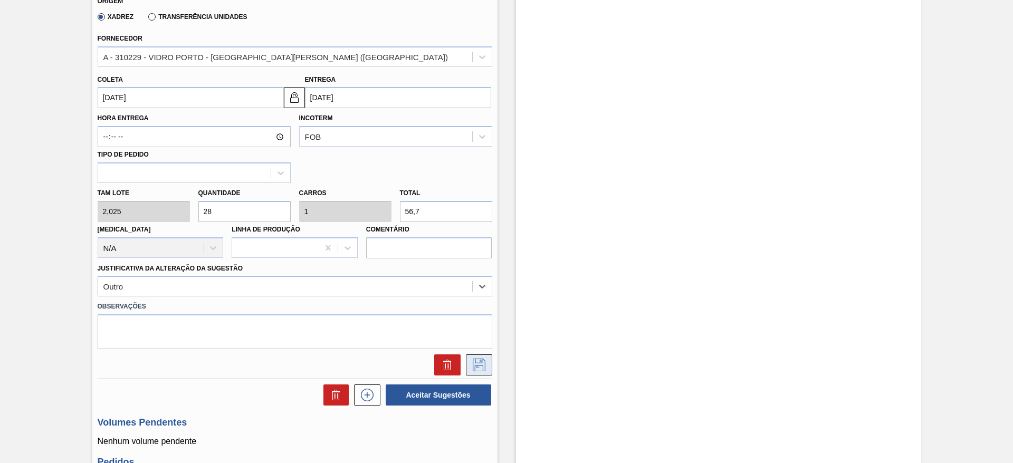
click at [480, 362] on icon at bounding box center [479, 365] width 17 height 13
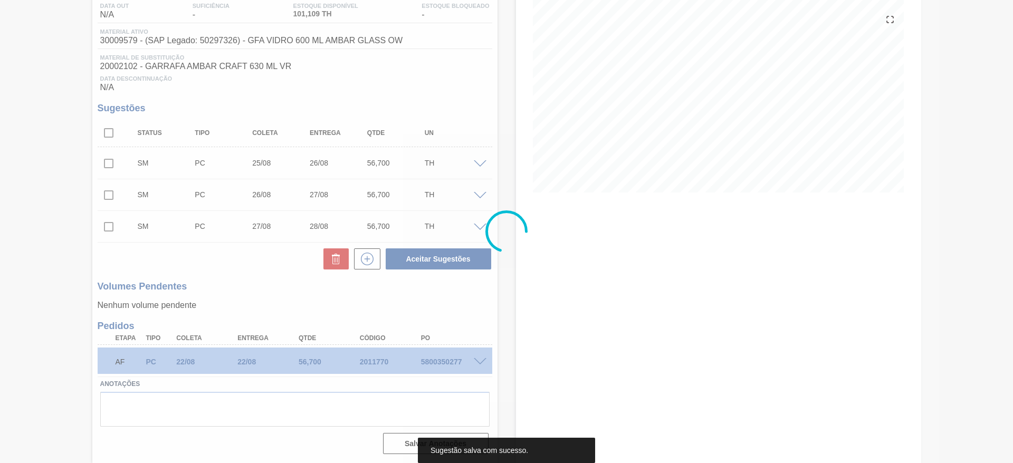
scroll to position [116, 0]
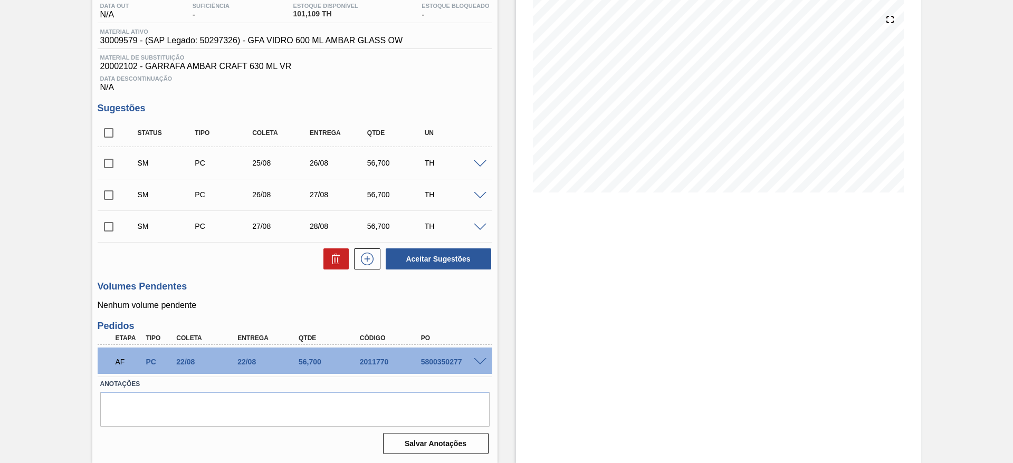
click at [111, 164] on input "checkbox" at bounding box center [109, 163] width 22 height 22
checkbox input "true"
click at [108, 195] on input "checkbox" at bounding box center [109, 195] width 22 height 22
checkbox input "true"
click at [108, 226] on input "checkbox" at bounding box center [109, 227] width 22 height 22
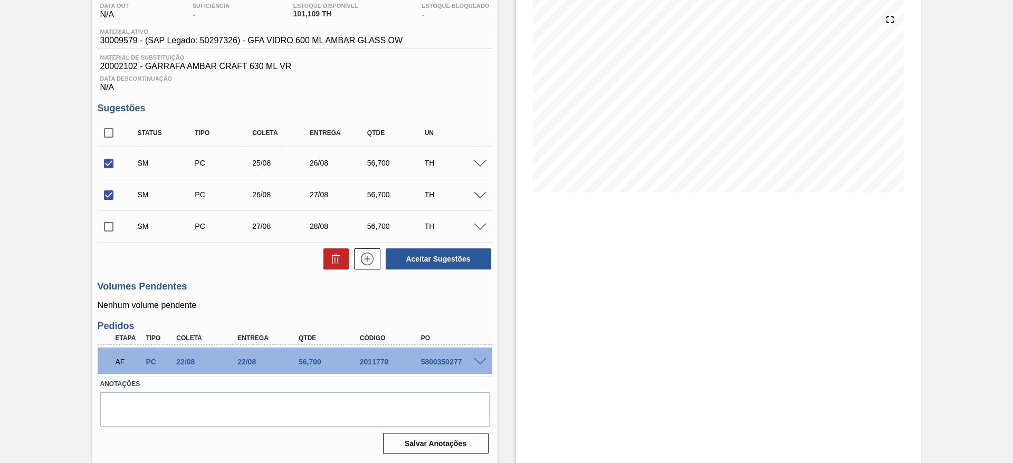
checkbox input "true"
click at [459, 261] on button "Aceitar Sugestões" at bounding box center [439, 258] width 106 height 21
checkbox input "false"
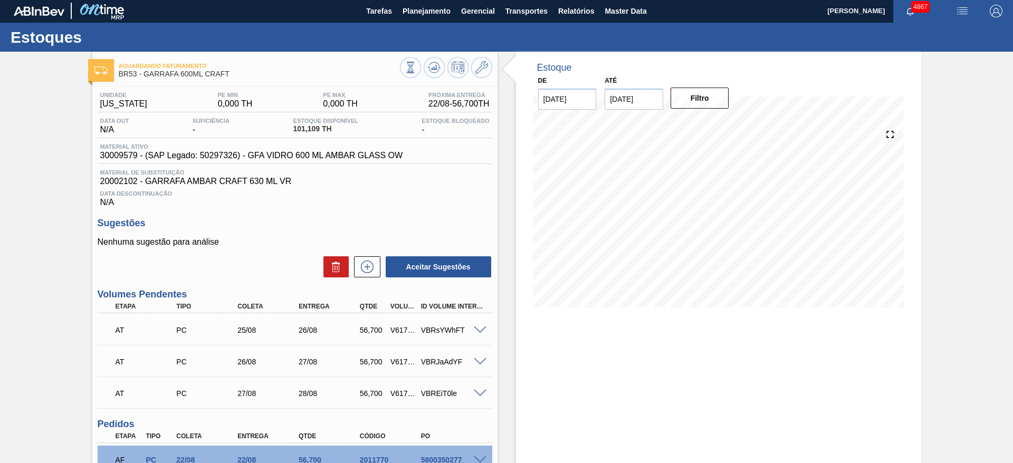
scroll to position [0, 0]
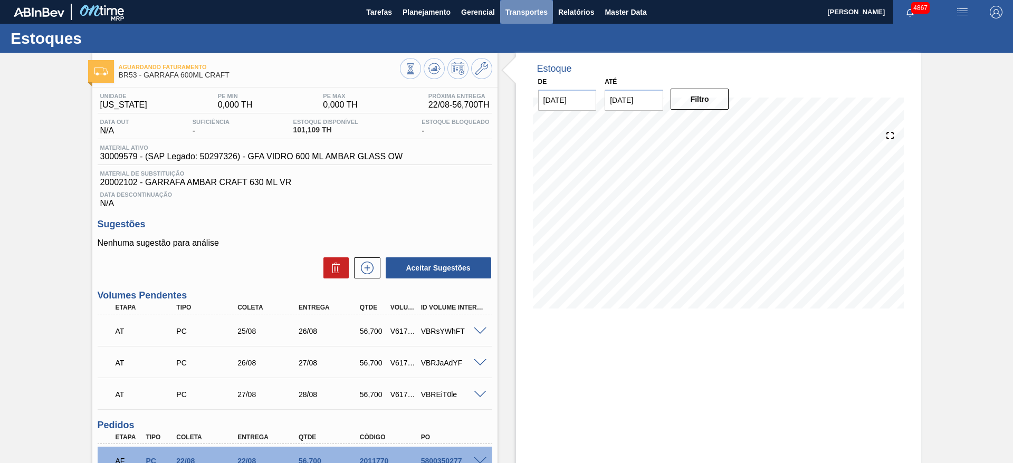
click at [536, 9] on span "Transportes" at bounding box center [526, 12] width 42 height 13
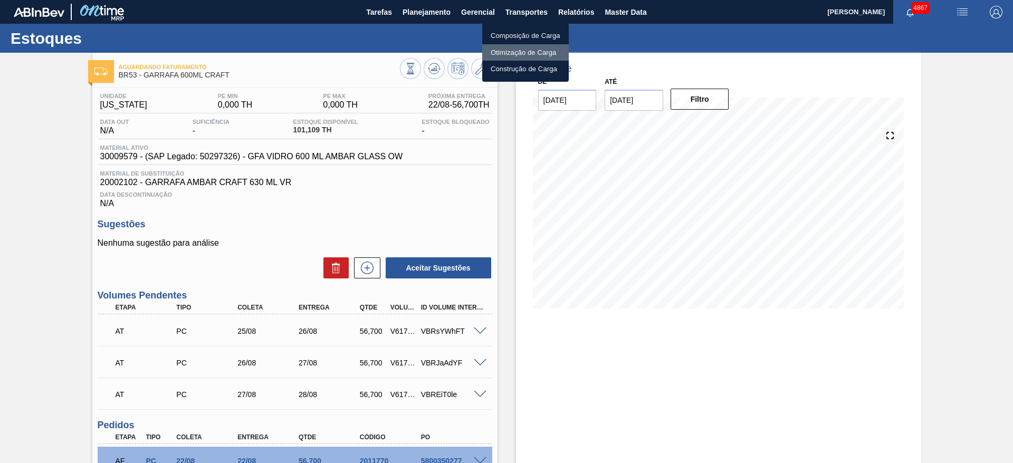
click at [530, 52] on li "Otimização de Carga" at bounding box center [525, 52] width 87 height 17
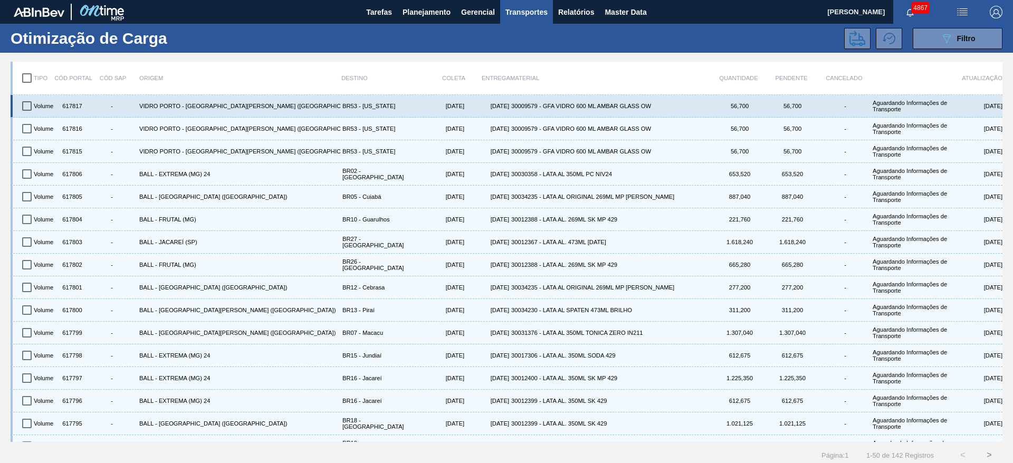
click at [20, 102] on input "checkbox" at bounding box center [27, 106] width 22 height 22
checkbox input "true"
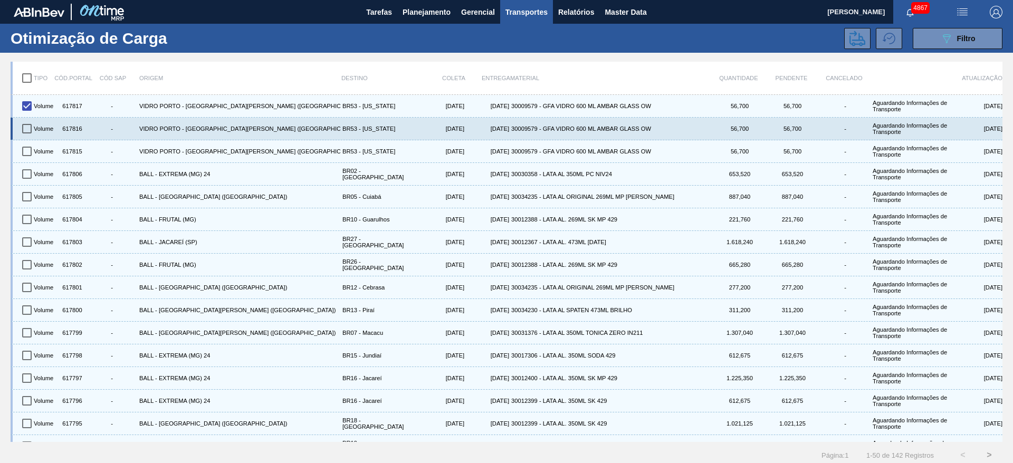
drag, startPoint x: 25, startPoint y: 124, endPoint x: 30, endPoint y: 137, distance: 13.5
click at [25, 126] on input "checkbox" at bounding box center [27, 129] width 22 height 22
checkbox input "true"
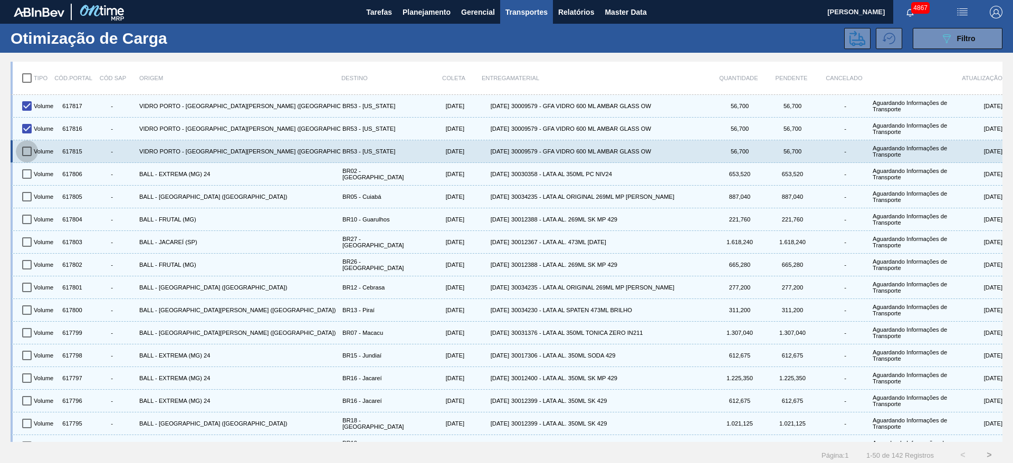
click at [24, 149] on input "checkbox" at bounding box center [27, 151] width 22 height 22
checkbox input "true"
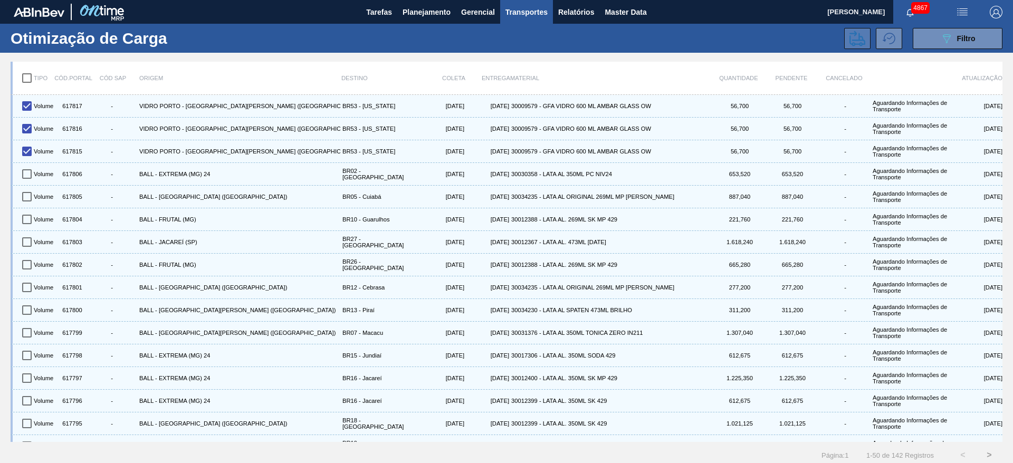
click at [859, 32] on icon at bounding box center [857, 39] width 16 height 16
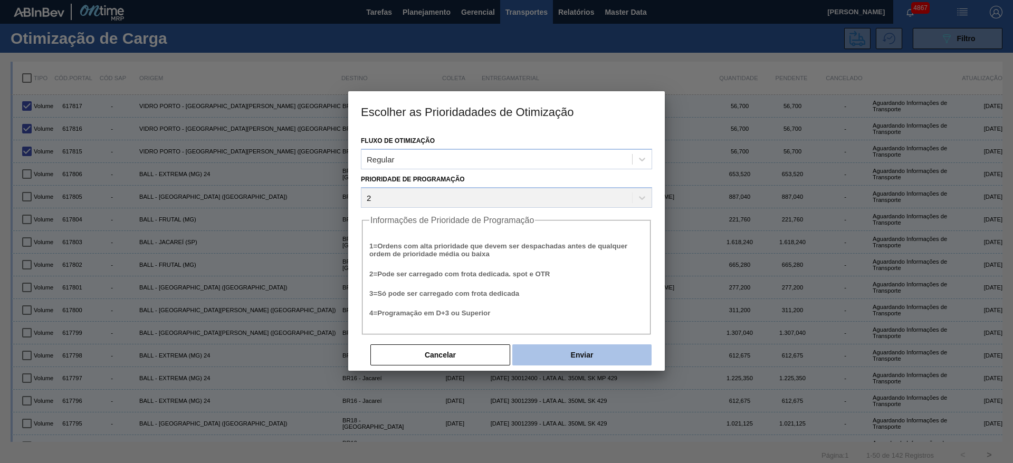
click at [559, 356] on button "Enviar" at bounding box center [581, 355] width 139 height 21
